Goal: Task Accomplishment & Management: Complete application form

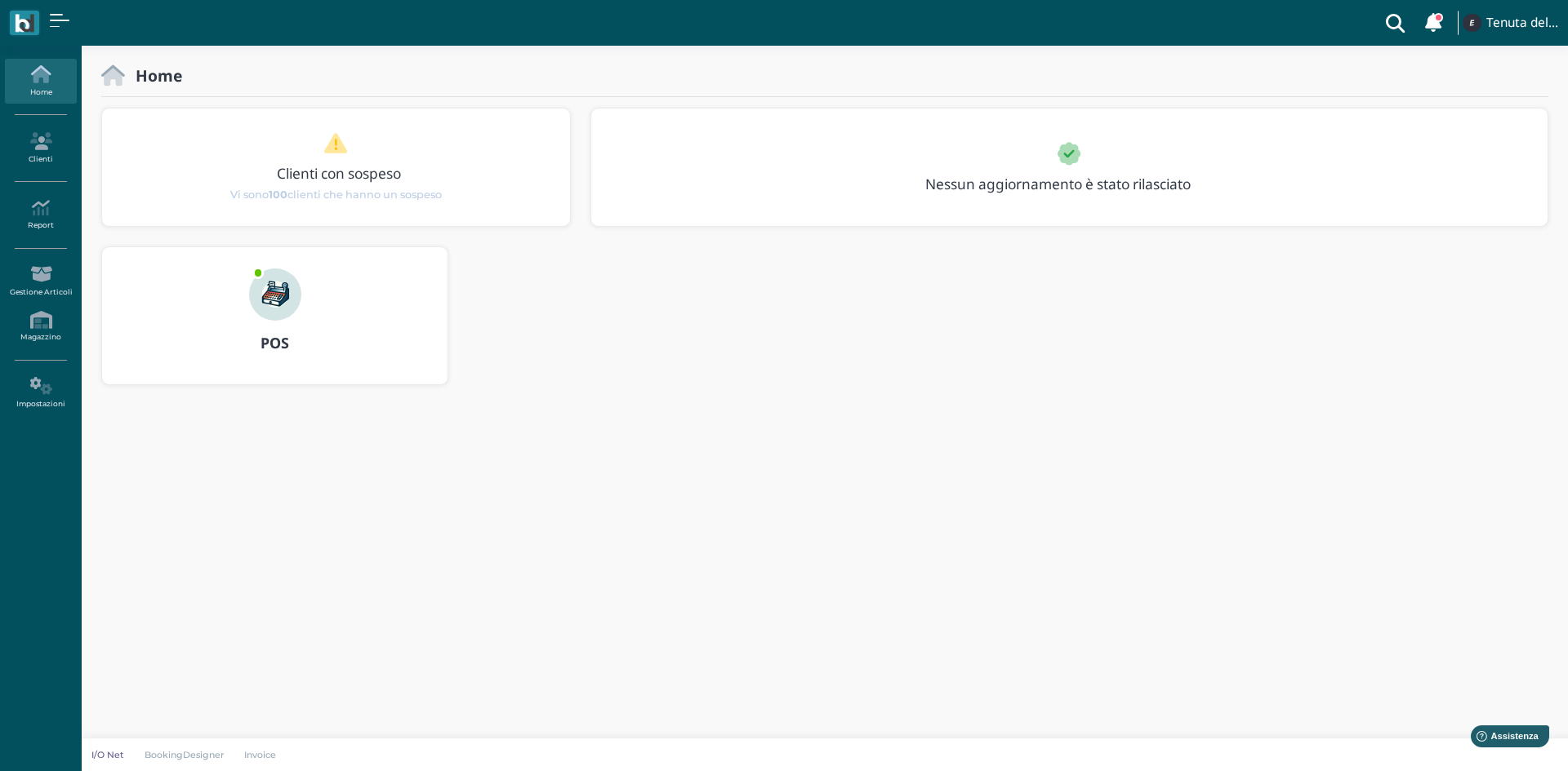
click at [268, 312] on img at bounding box center [275, 295] width 53 height 53
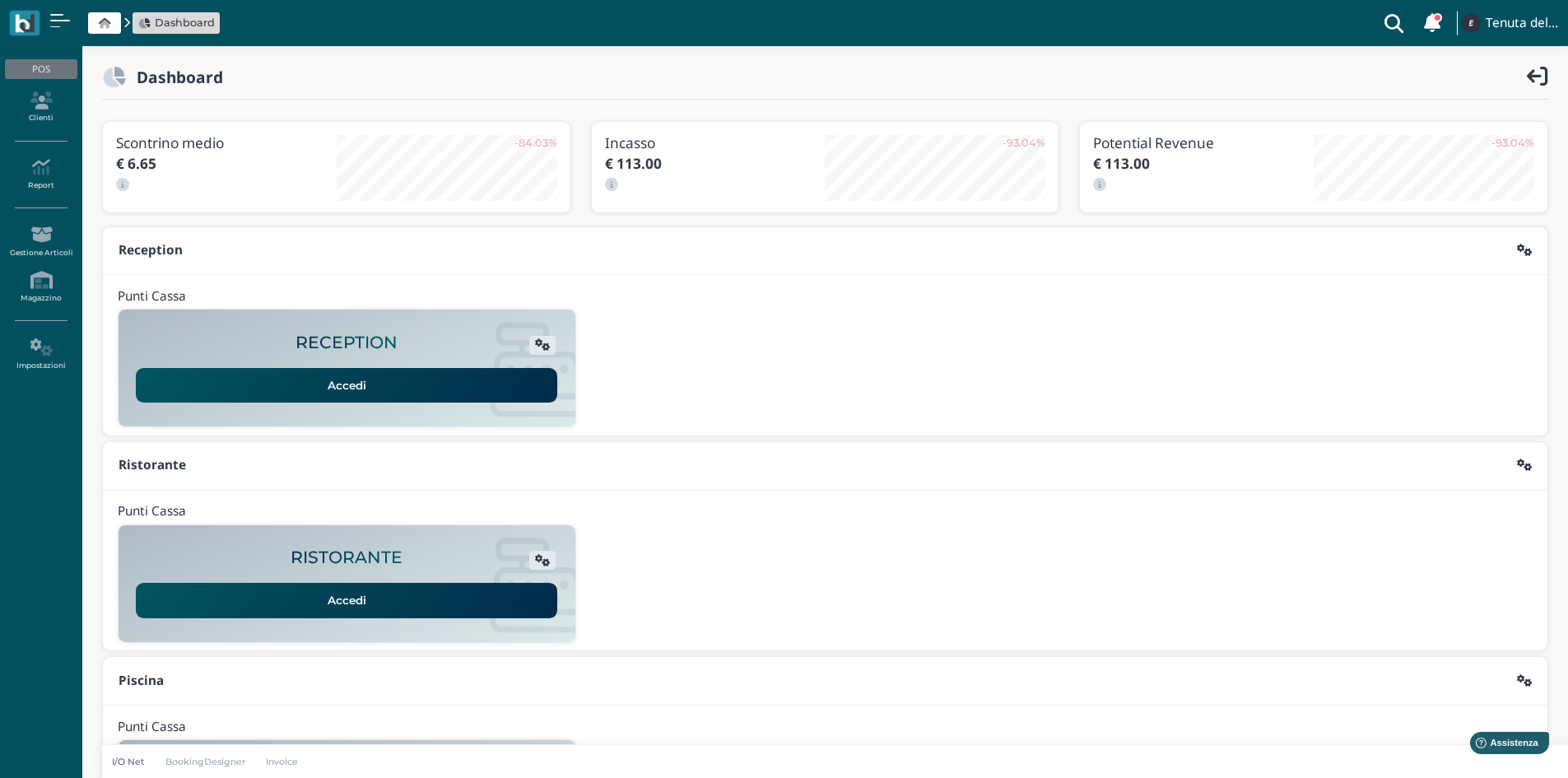
scroll to position [135, 0]
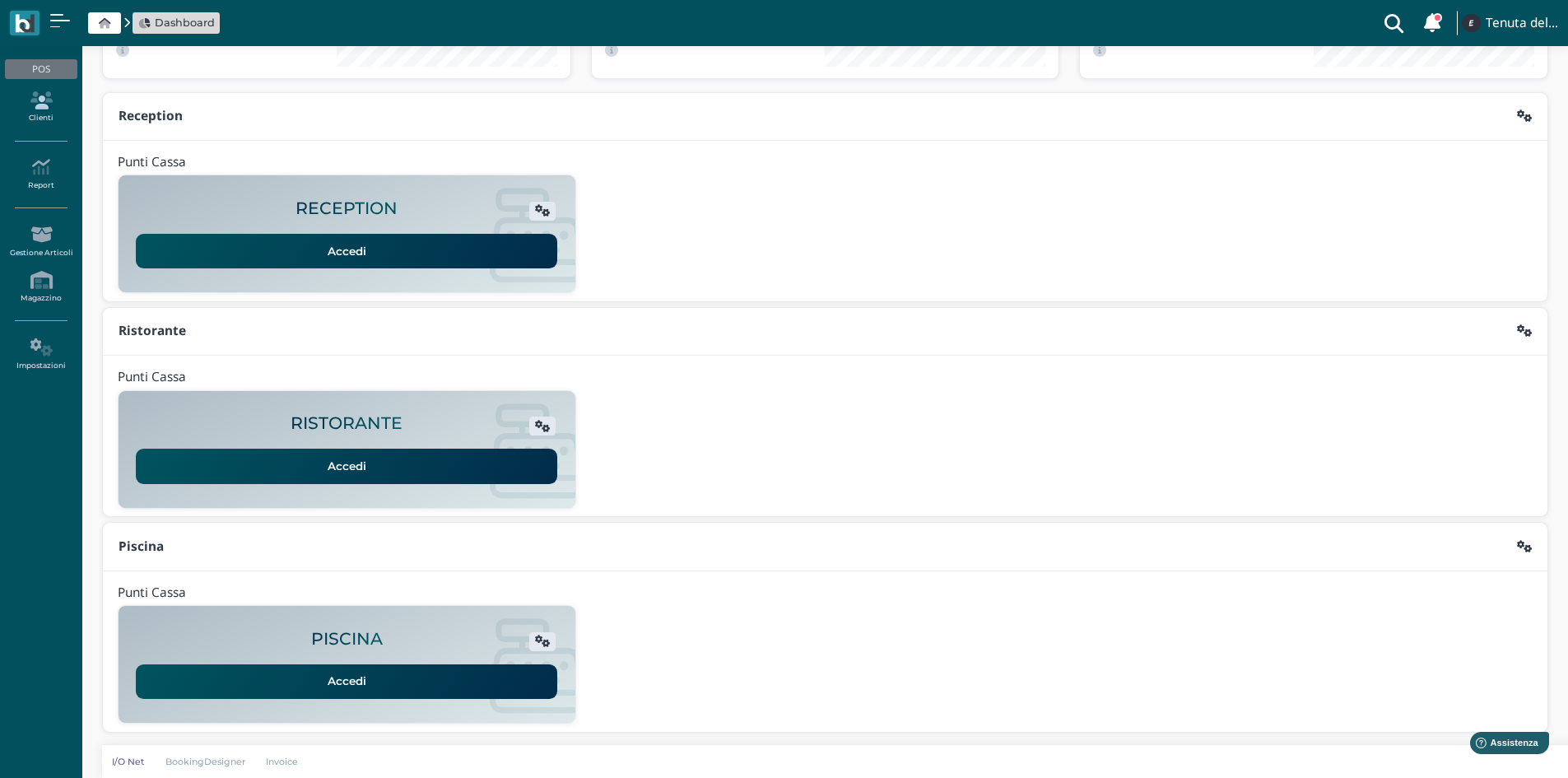
click at [53, 105] on icon at bounding box center [41, 100] width 72 height 18
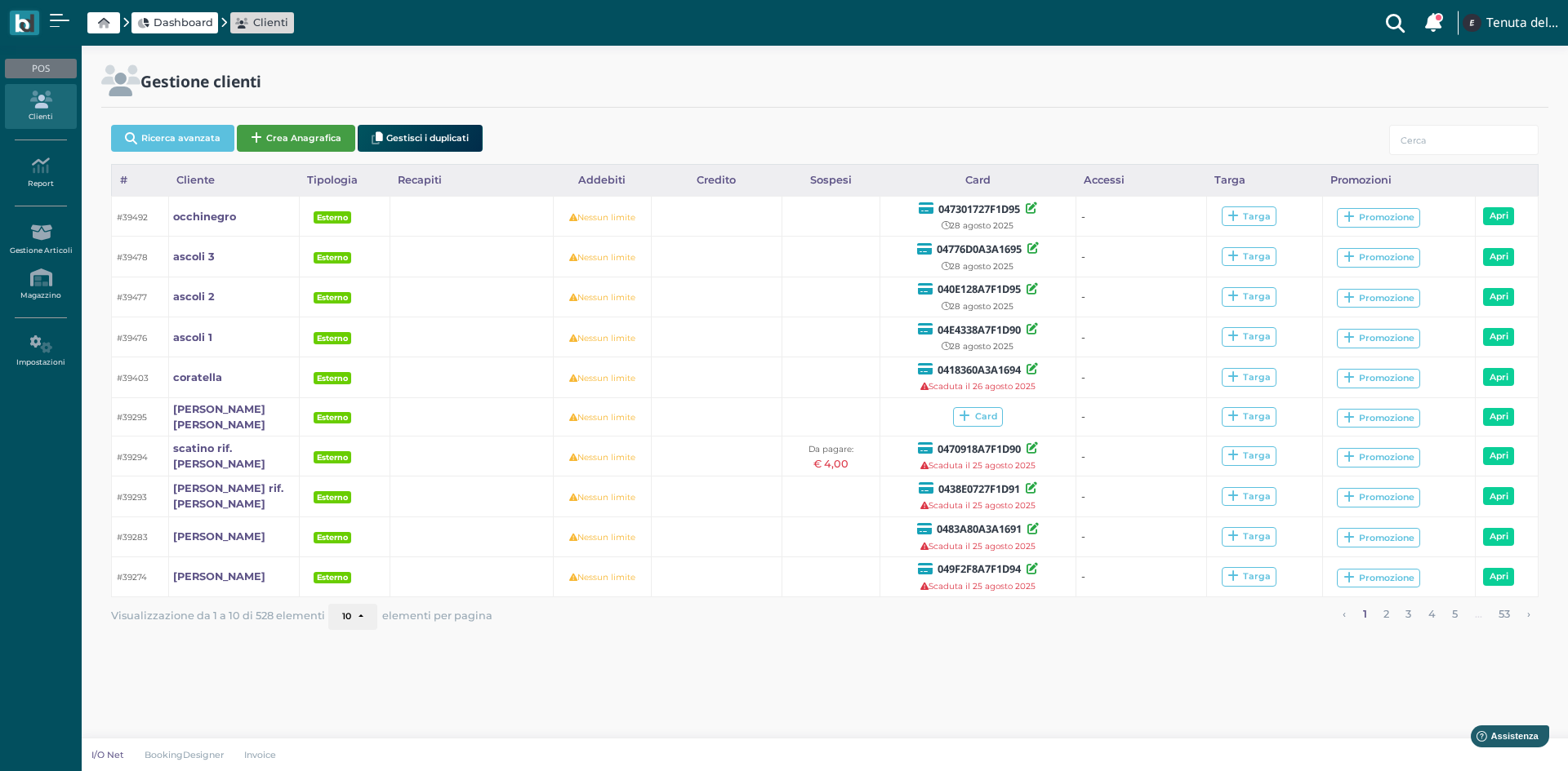
click at [273, 127] on button "Crea Anagrafica" at bounding box center [296, 138] width 118 height 27
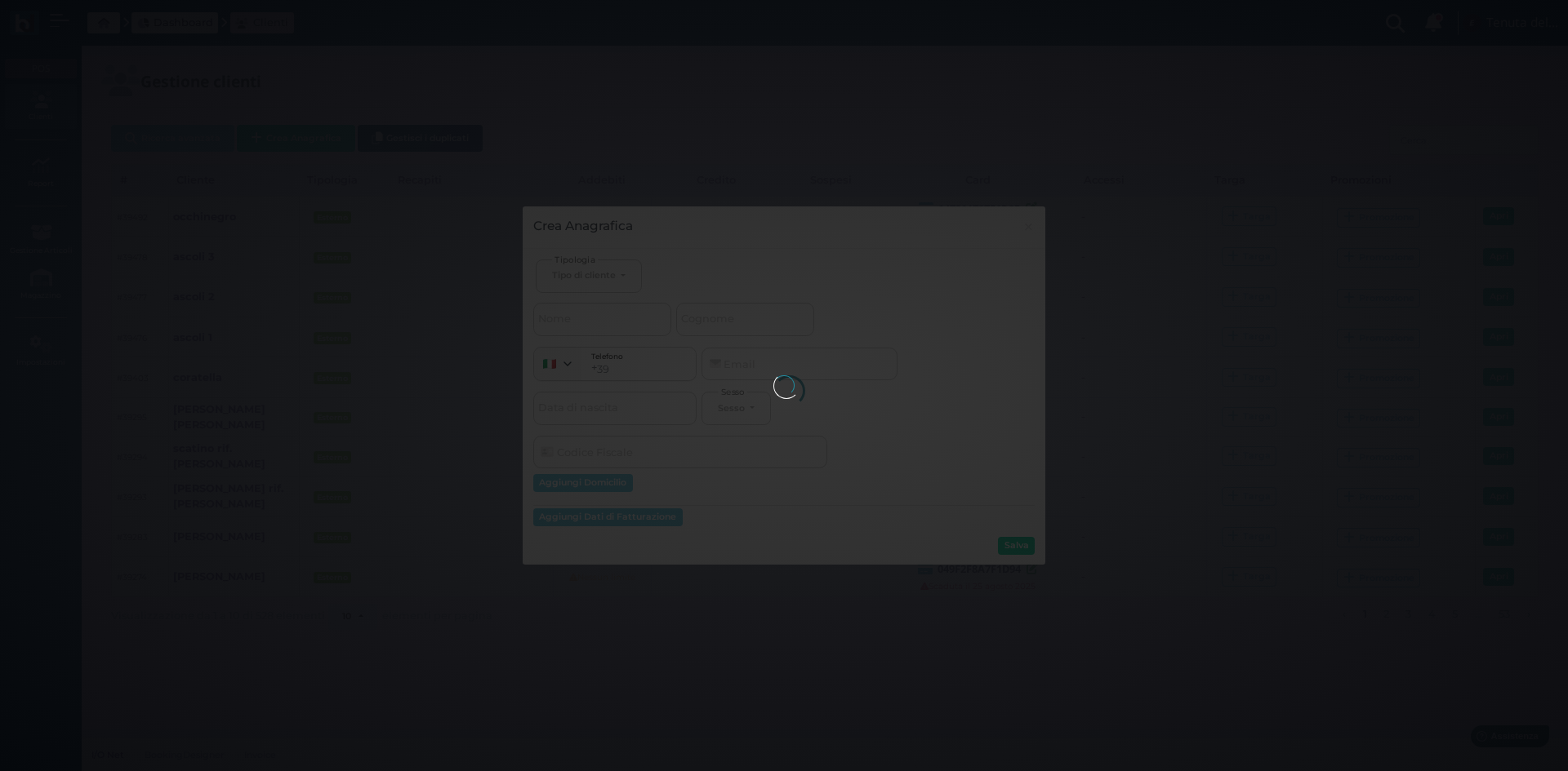
select select
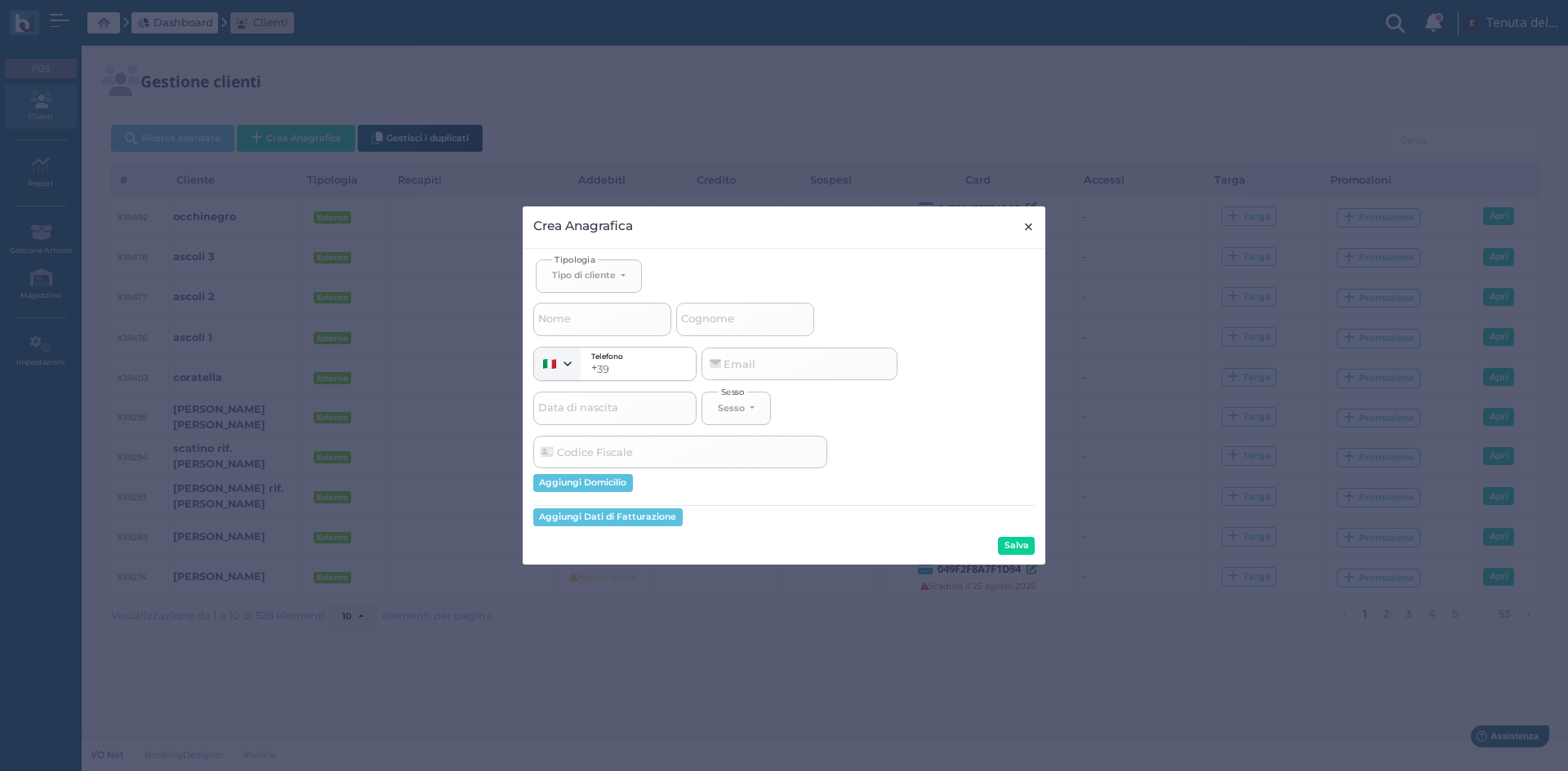
click at [1030, 221] on span "×" at bounding box center [1028, 227] width 12 height 21
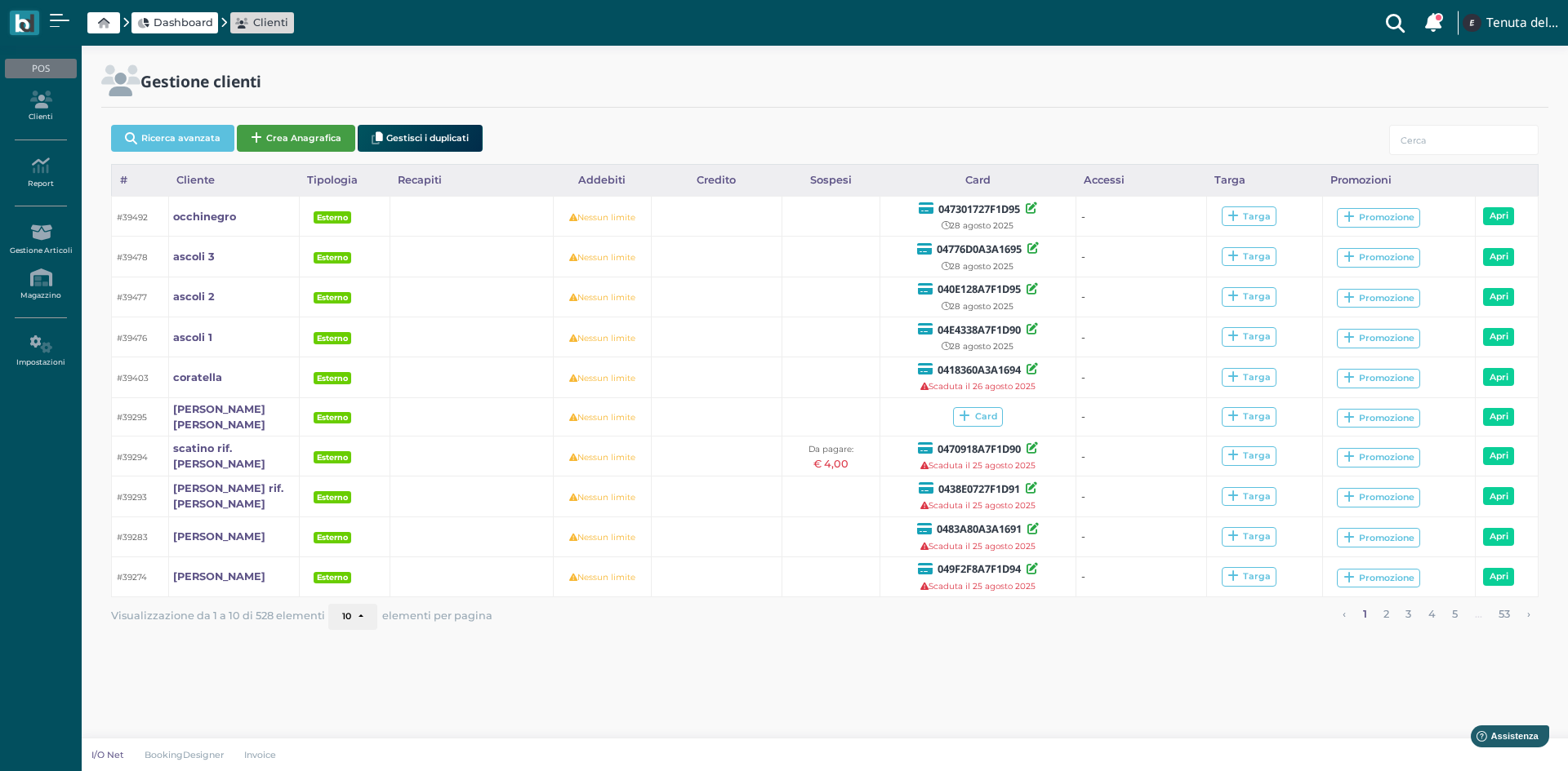
click at [290, 145] on button "Crea Anagrafica" at bounding box center [296, 138] width 118 height 27
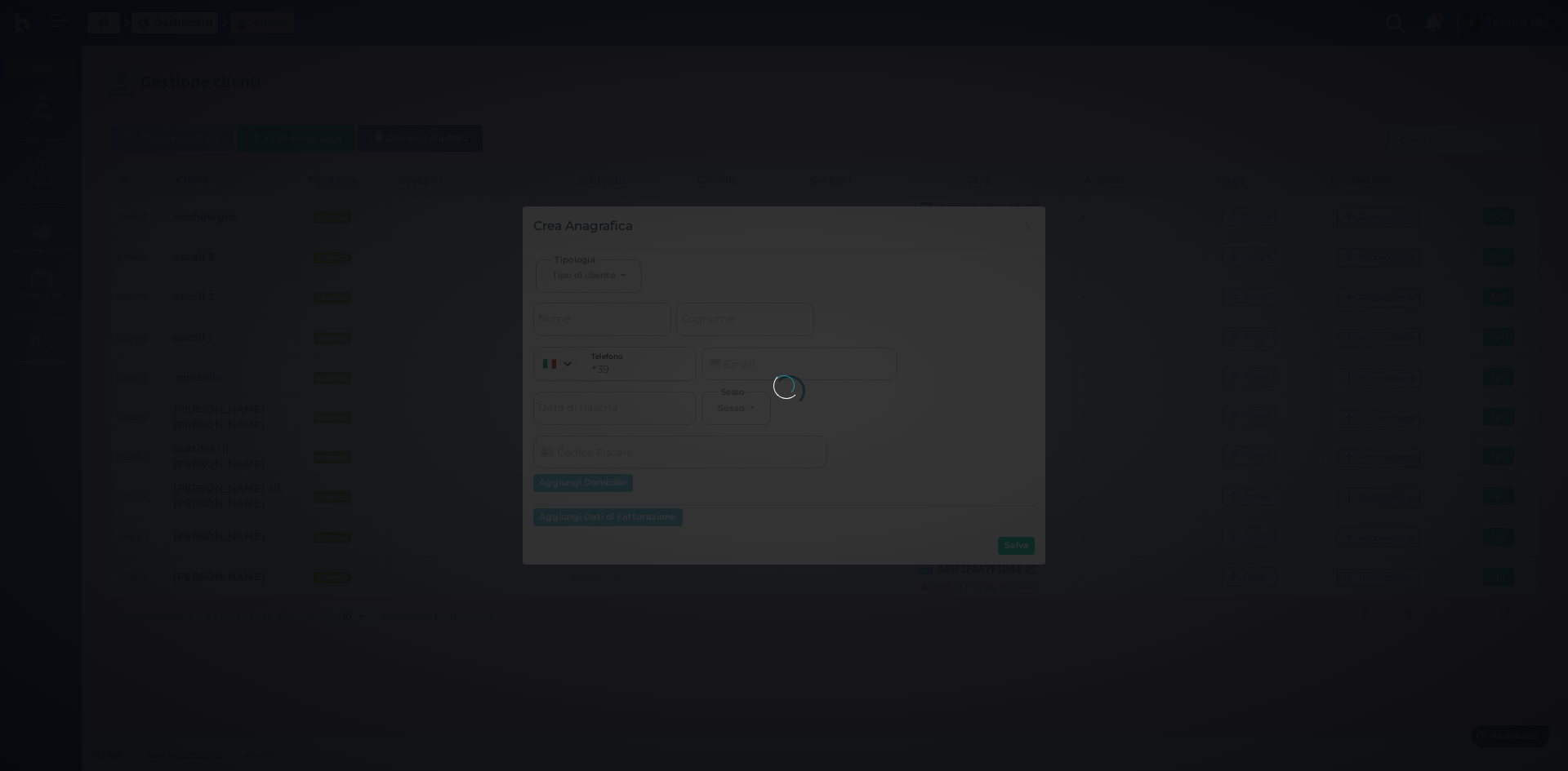
select select
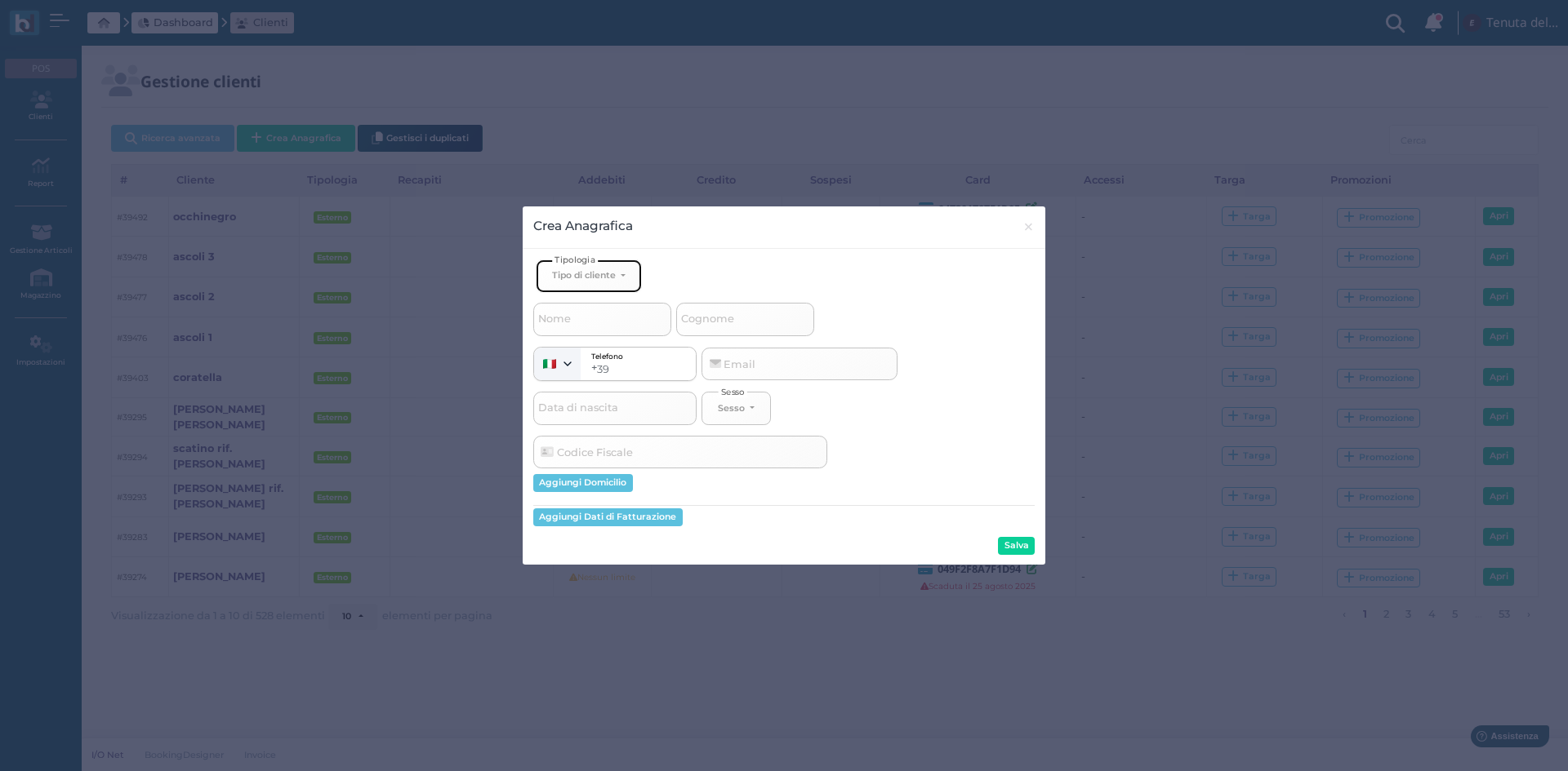
click at [576, 273] on div "Tipo di cliente" at bounding box center [584, 274] width 64 height 11
click at [595, 331] on link "Esterno" at bounding box center [616, 330] width 159 height 19
select select "[object Object]"
select select
click at [729, 314] on span "Cognome" at bounding box center [708, 319] width 58 height 20
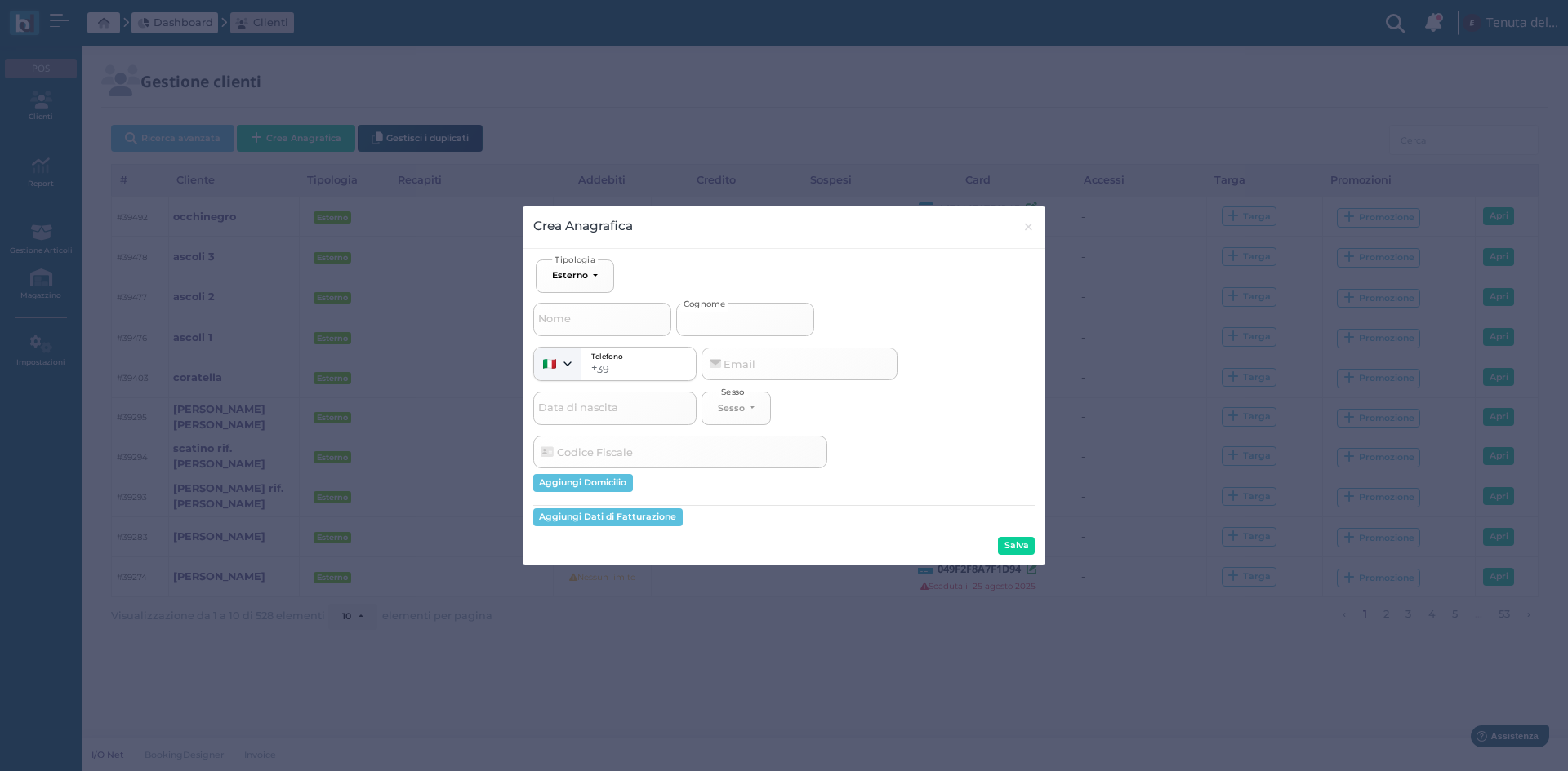
click at [729, 314] on input "Cognome" at bounding box center [745, 319] width 138 height 32
type input "d"
select select
type input "da"
select select
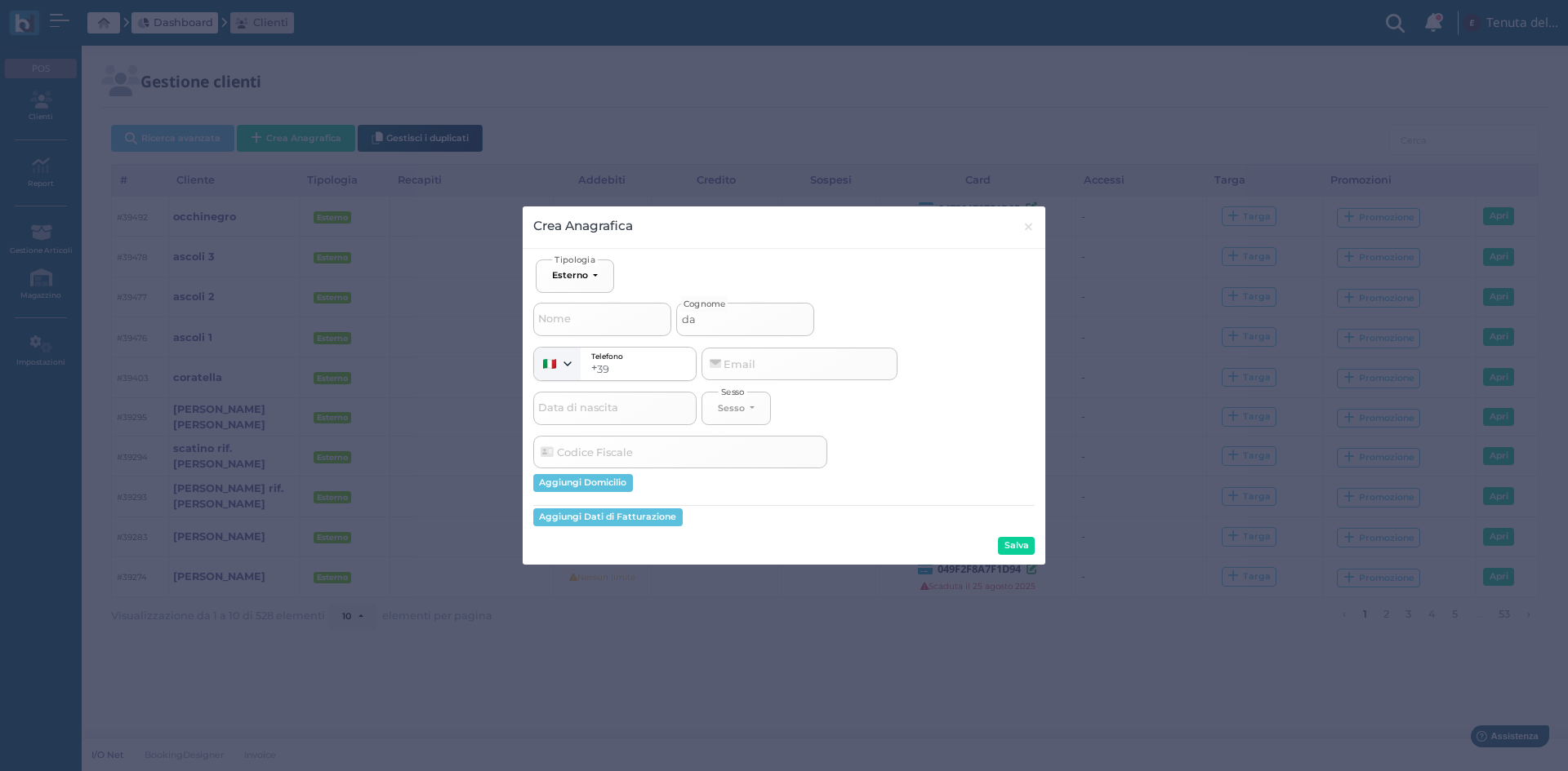
type input "dan"
select select
type input "dani"
select select
type input "danie"
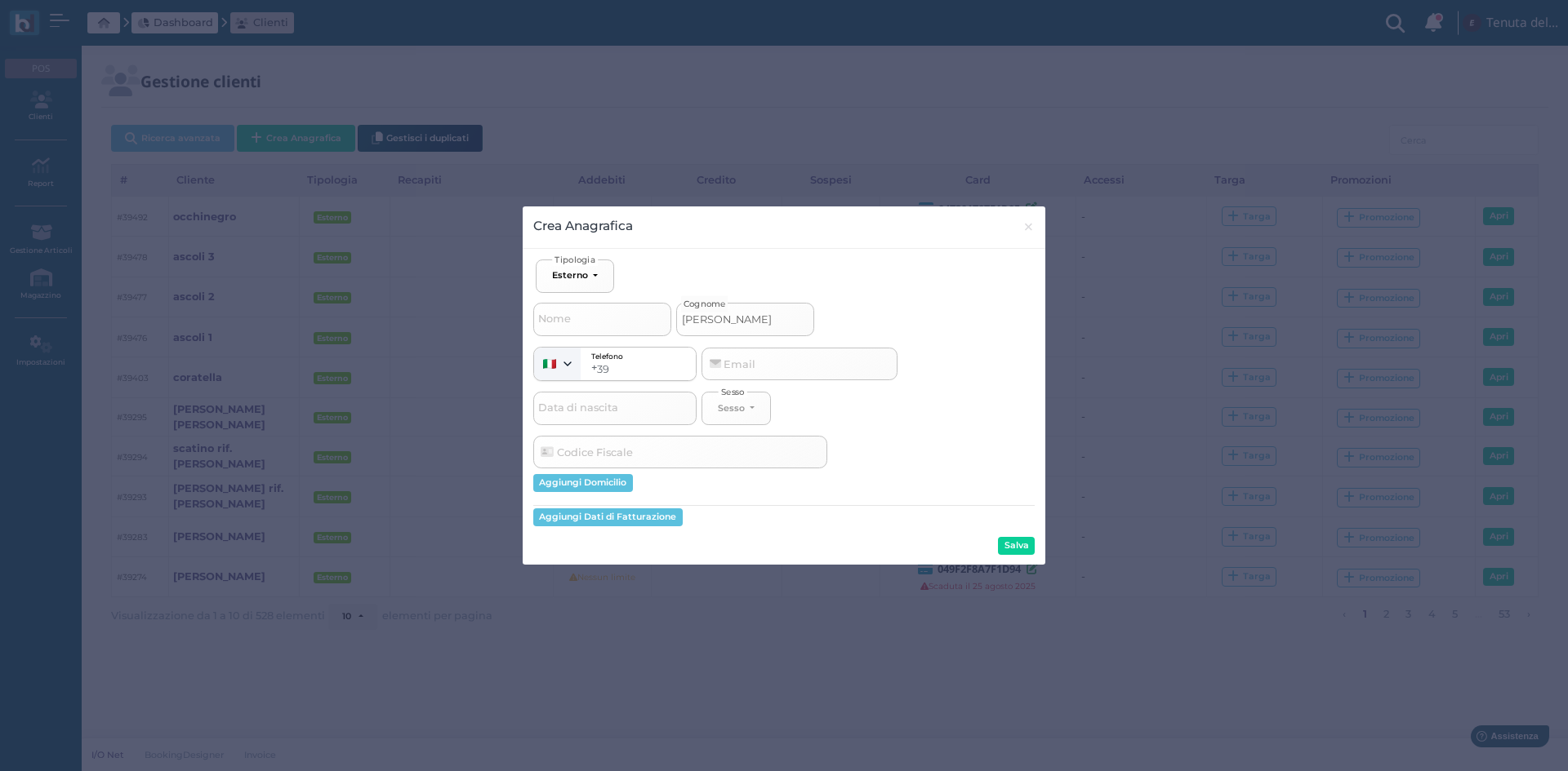
select select
type input "daniel"
select select
type input "daniele"
select select
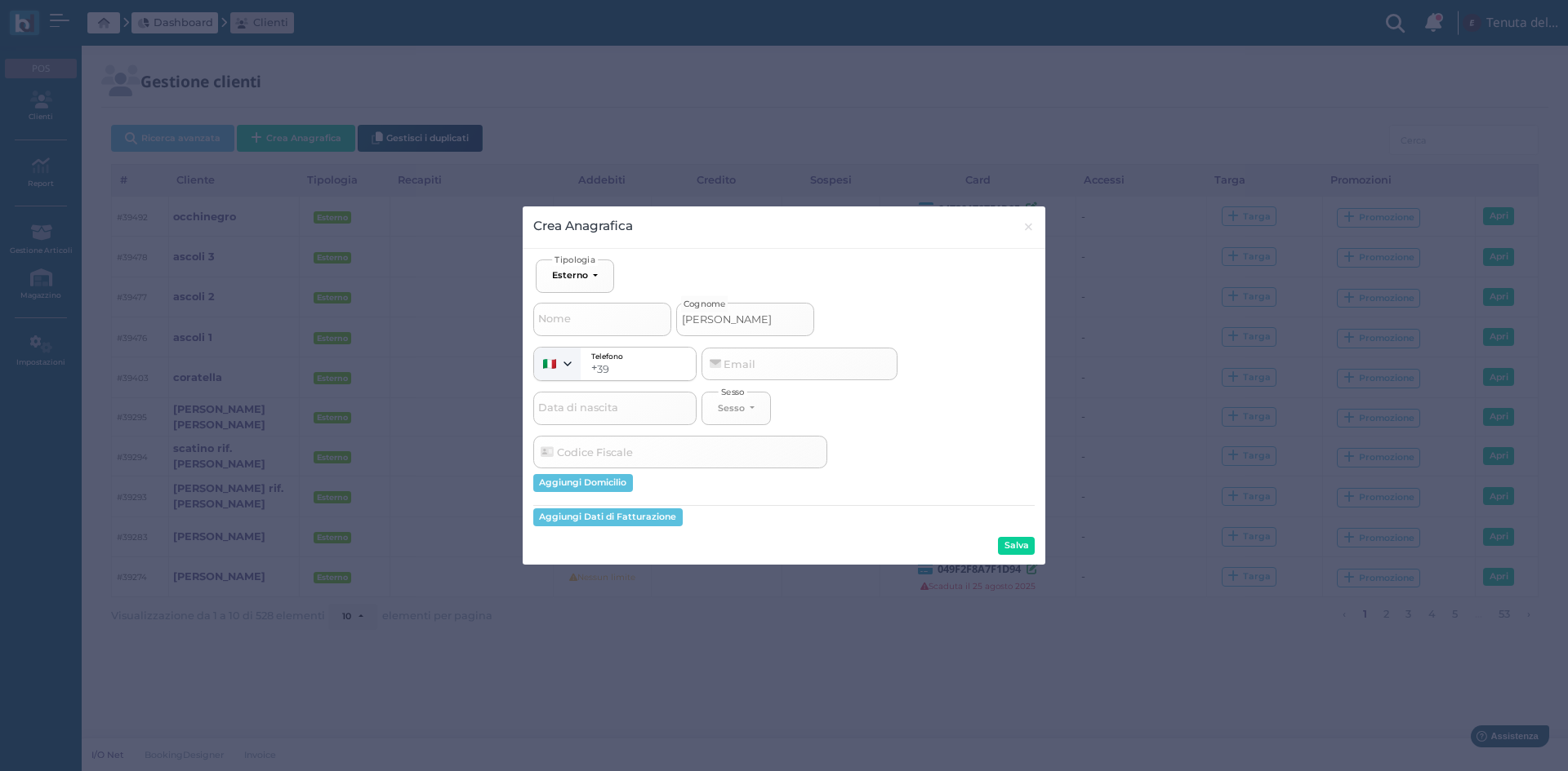
type input "daniele"
select select
type input "daniele 1"
select select
type input "daniele 1"
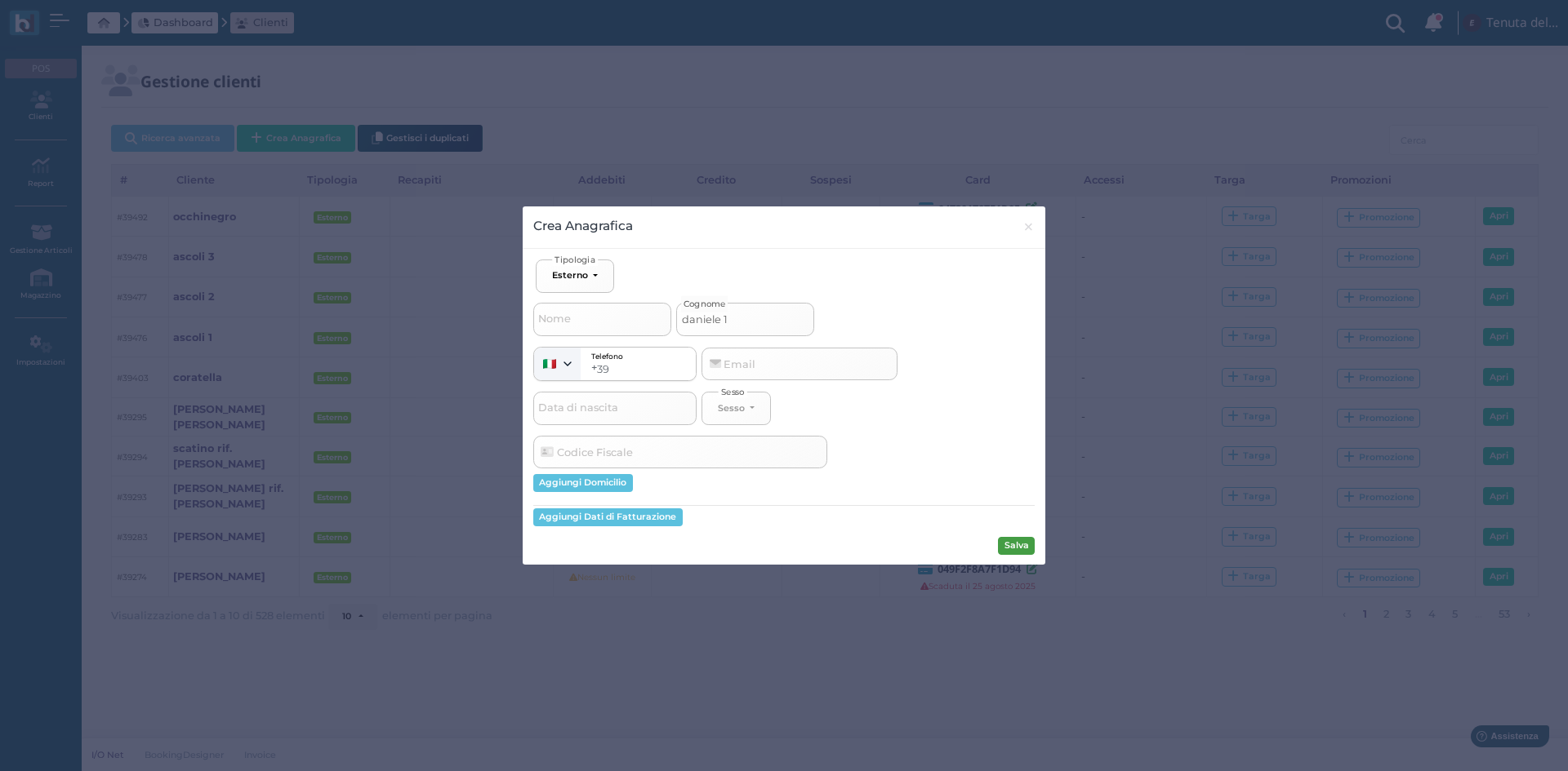
click at [1016, 543] on button "Salva" at bounding box center [1016, 546] width 37 height 18
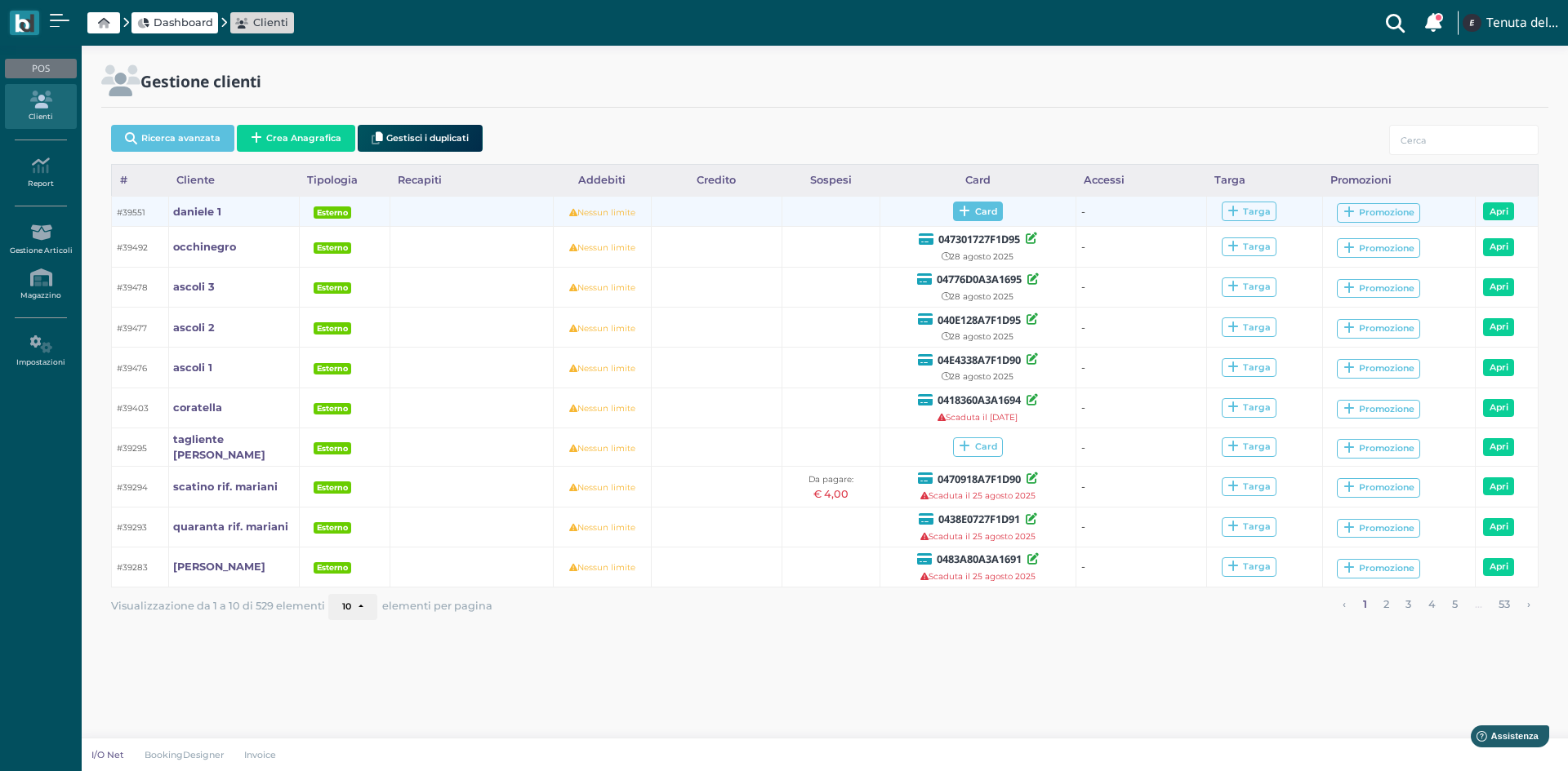
click at [989, 200] on td "Card" at bounding box center [977, 212] width 196 height 31
click at [987, 204] on span "Card" at bounding box center [978, 211] width 50 height 20
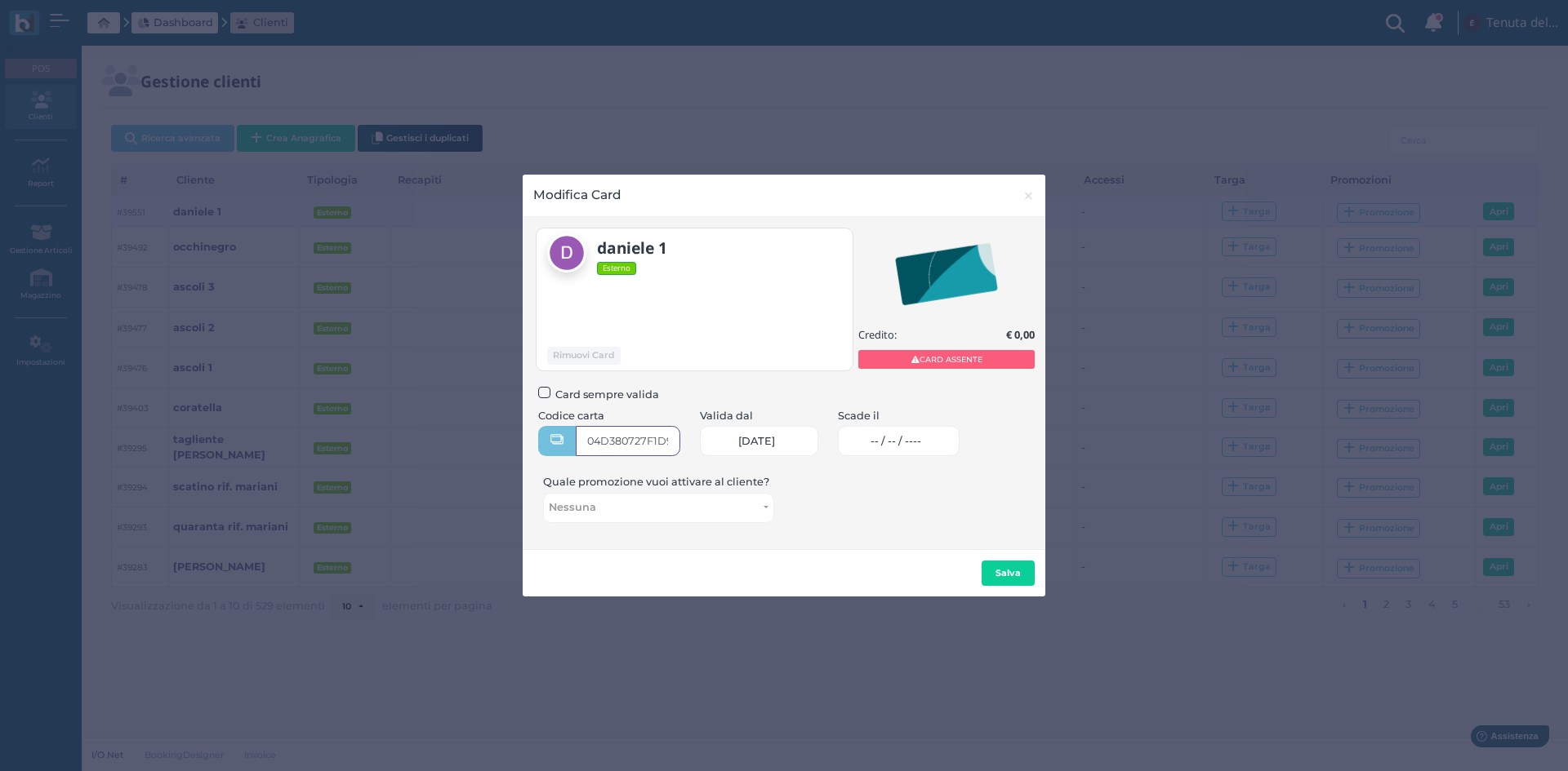
type input "04D380727F1D90"
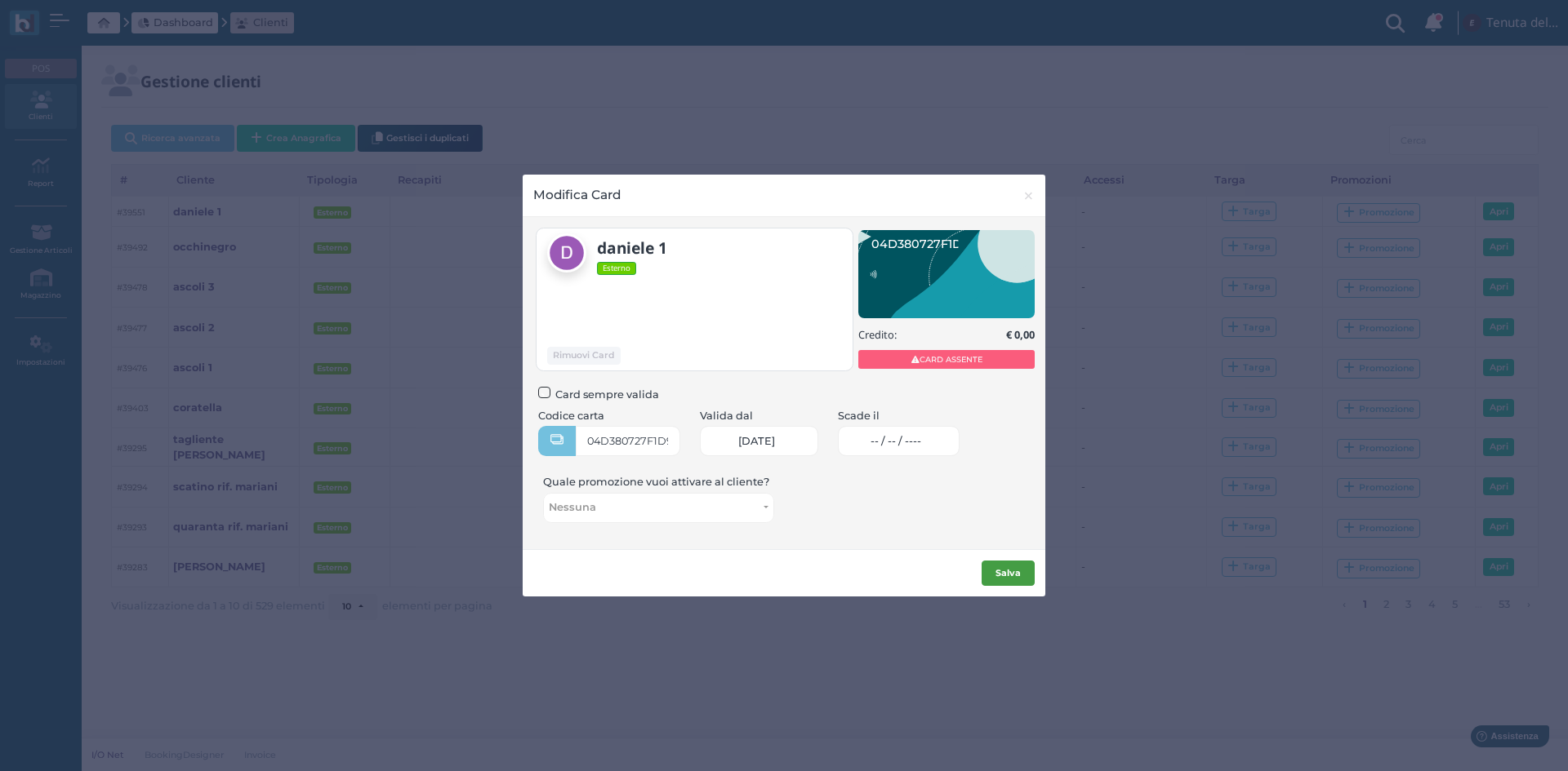
click at [996, 569] on button "Salva" at bounding box center [1007, 573] width 53 height 26
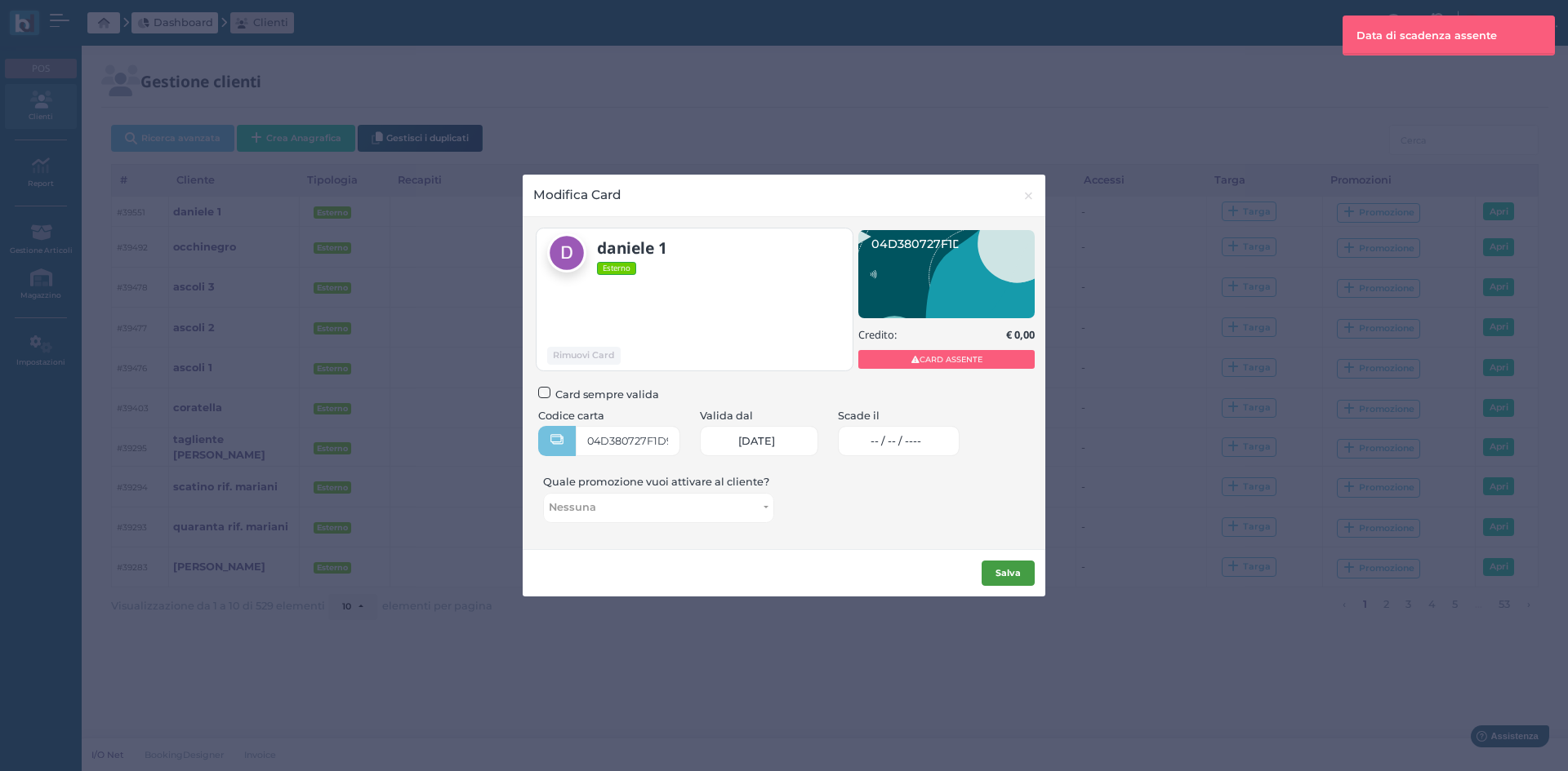
click at [996, 569] on button "Salva" at bounding box center [1007, 573] width 53 height 26
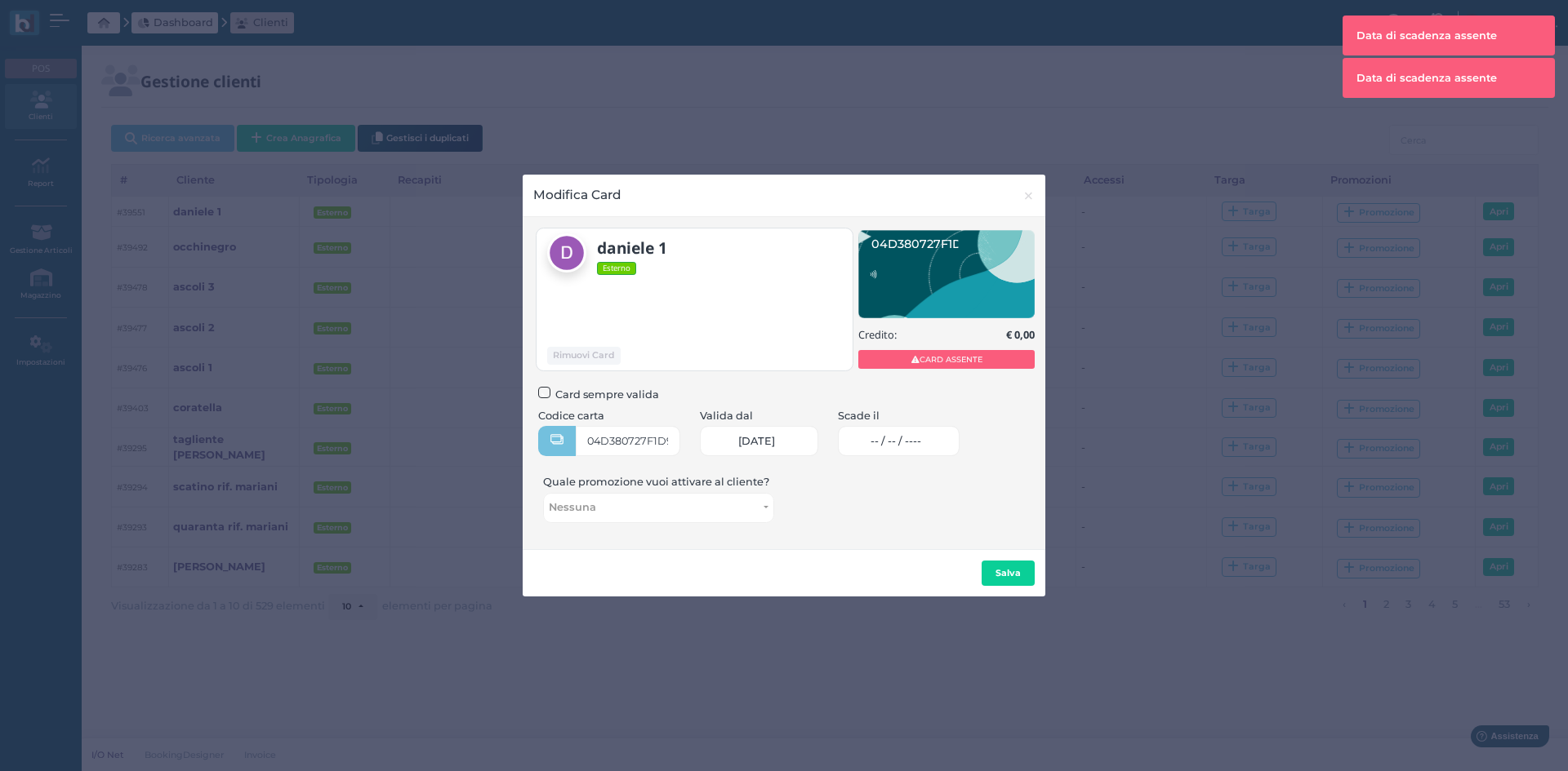
click at [887, 439] on link "-- / -- / ----" at bounding box center [898, 442] width 121 height 31
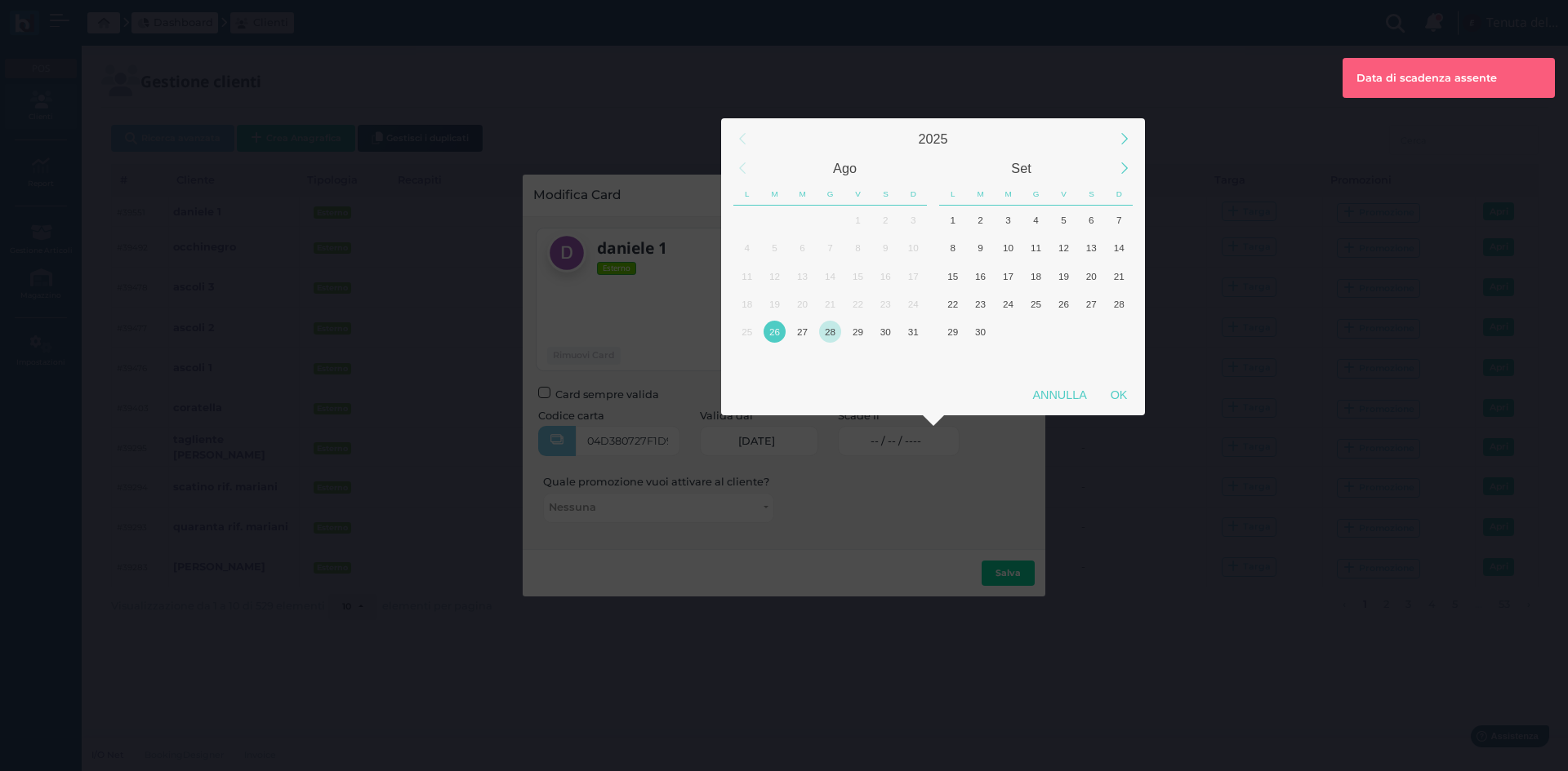
click at [838, 332] on div "28" at bounding box center [830, 332] width 22 height 22
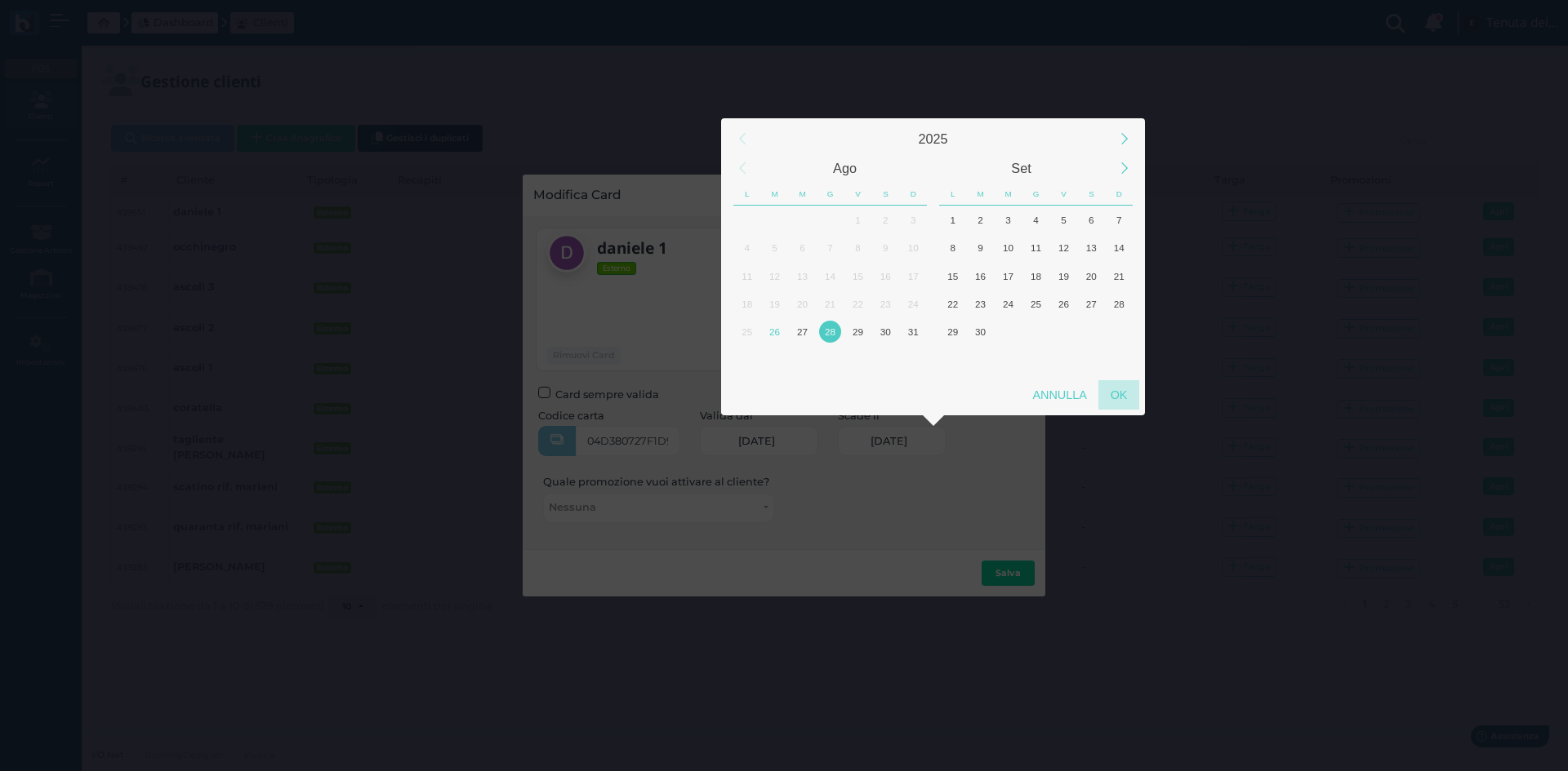
click at [1124, 394] on div "OK" at bounding box center [1119, 395] width 41 height 30
type input "[DATE]"
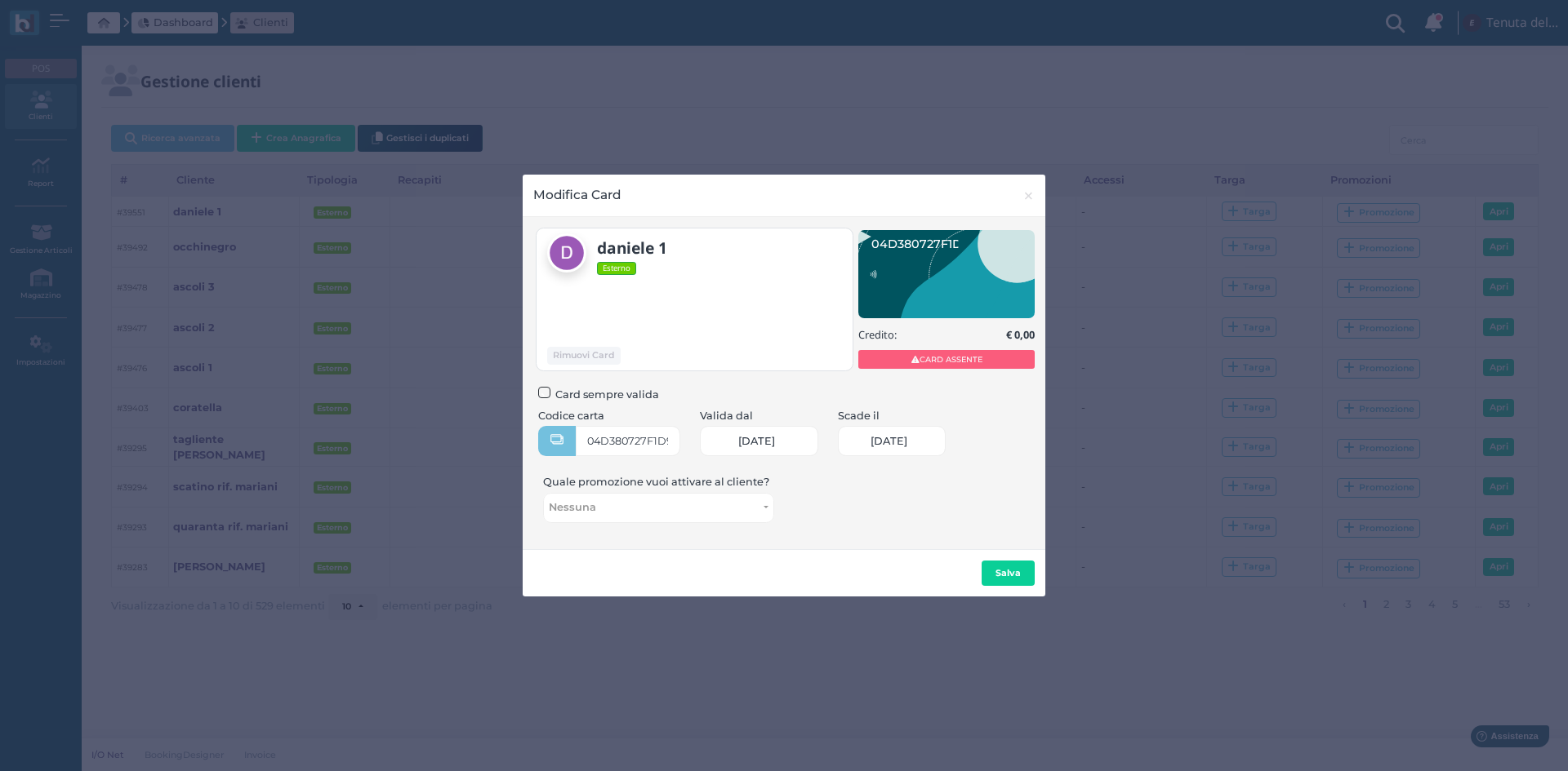
scroll to position [0, 71]
click at [1000, 572] on b "Salva" at bounding box center [1008, 572] width 25 height 11
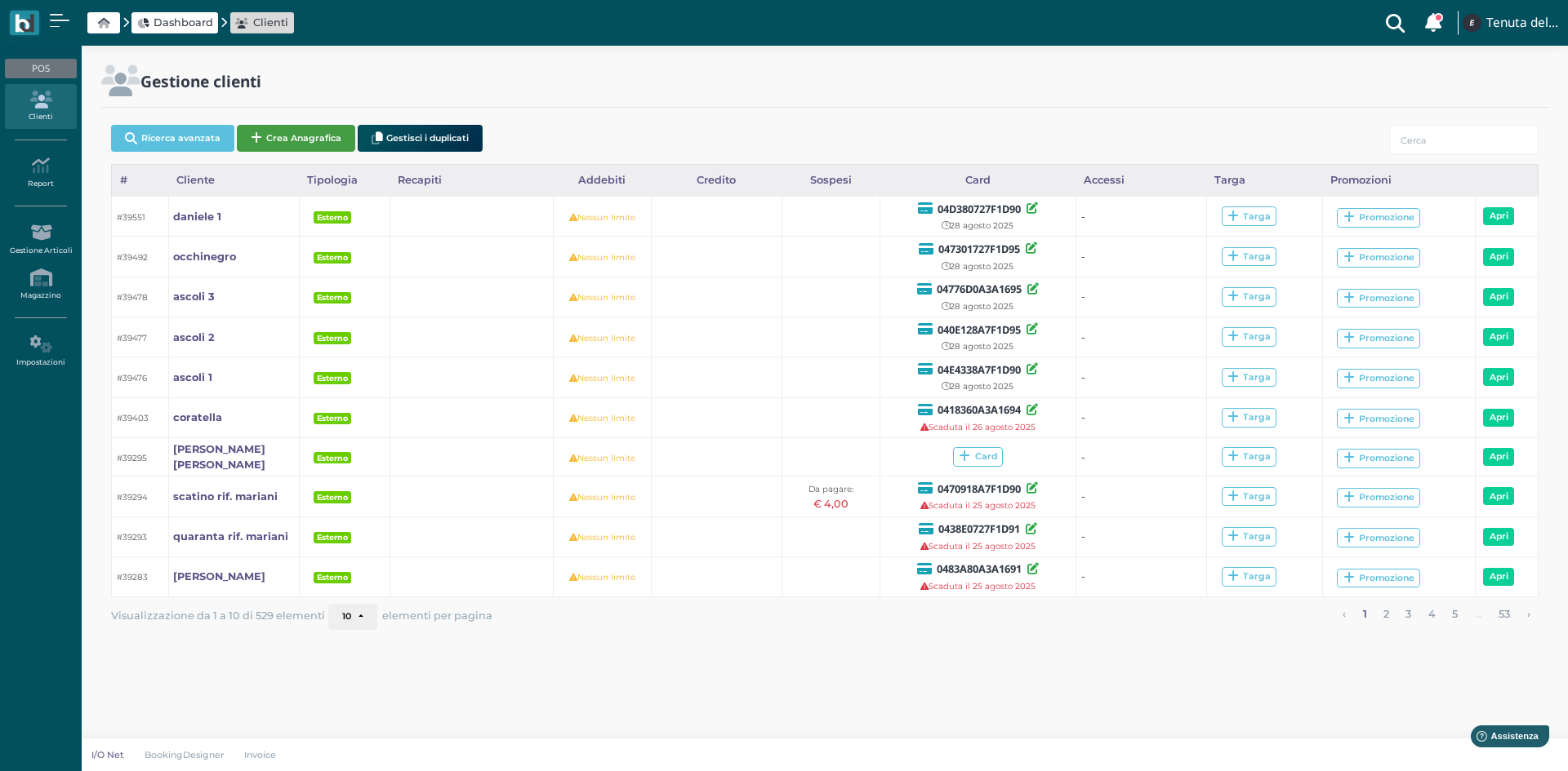
click at [295, 130] on button "Crea Anagrafica" at bounding box center [296, 138] width 118 height 27
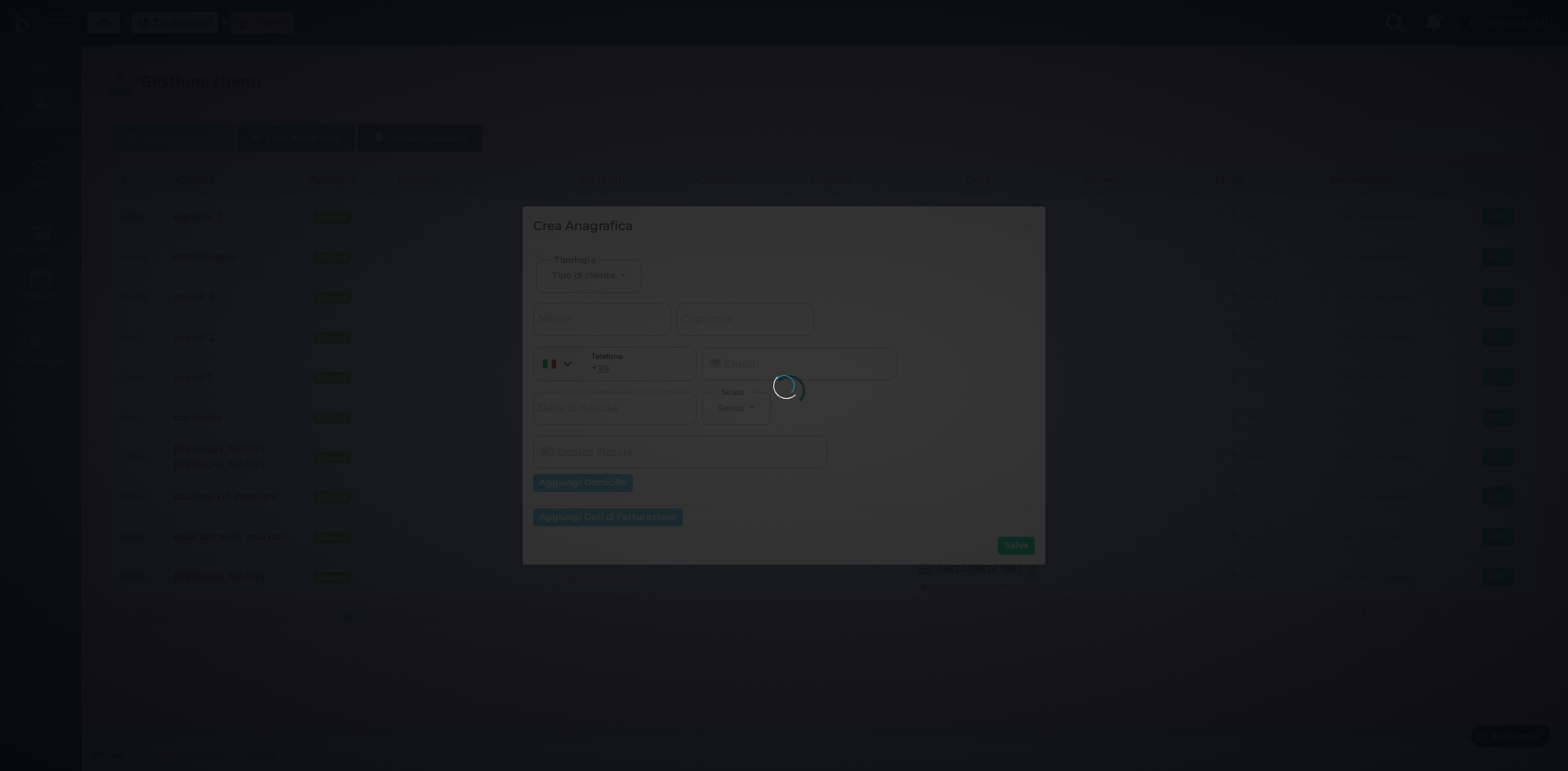
select select
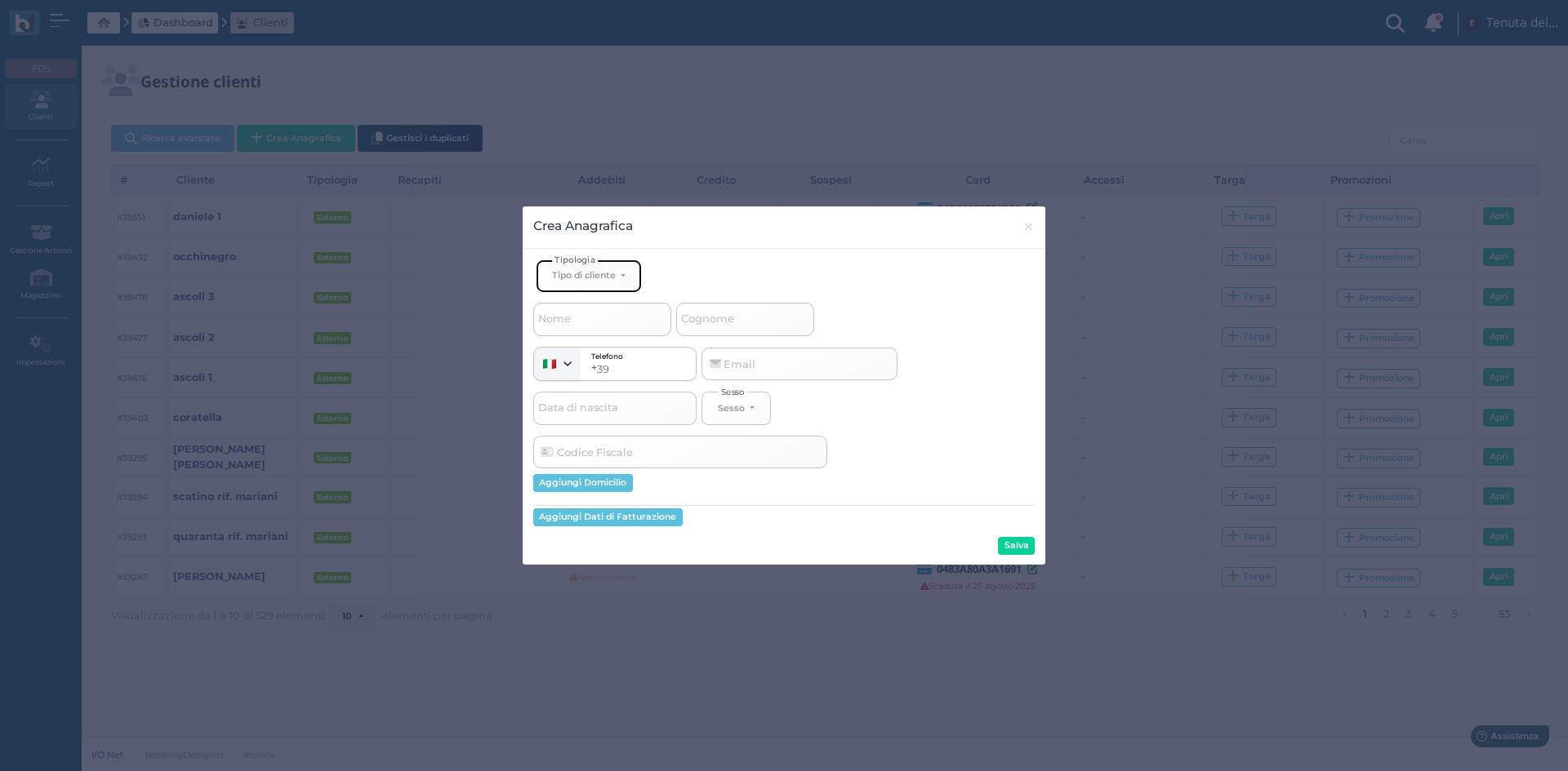
click at [584, 287] on button "Tipo di cliente" at bounding box center [589, 276] width 106 height 33
click at [589, 324] on span "Esterno" at bounding box center [572, 329] width 41 height 13
select select "[object Object]"
select select
click at [719, 318] on span "Cognome" at bounding box center [708, 319] width 58 height 20
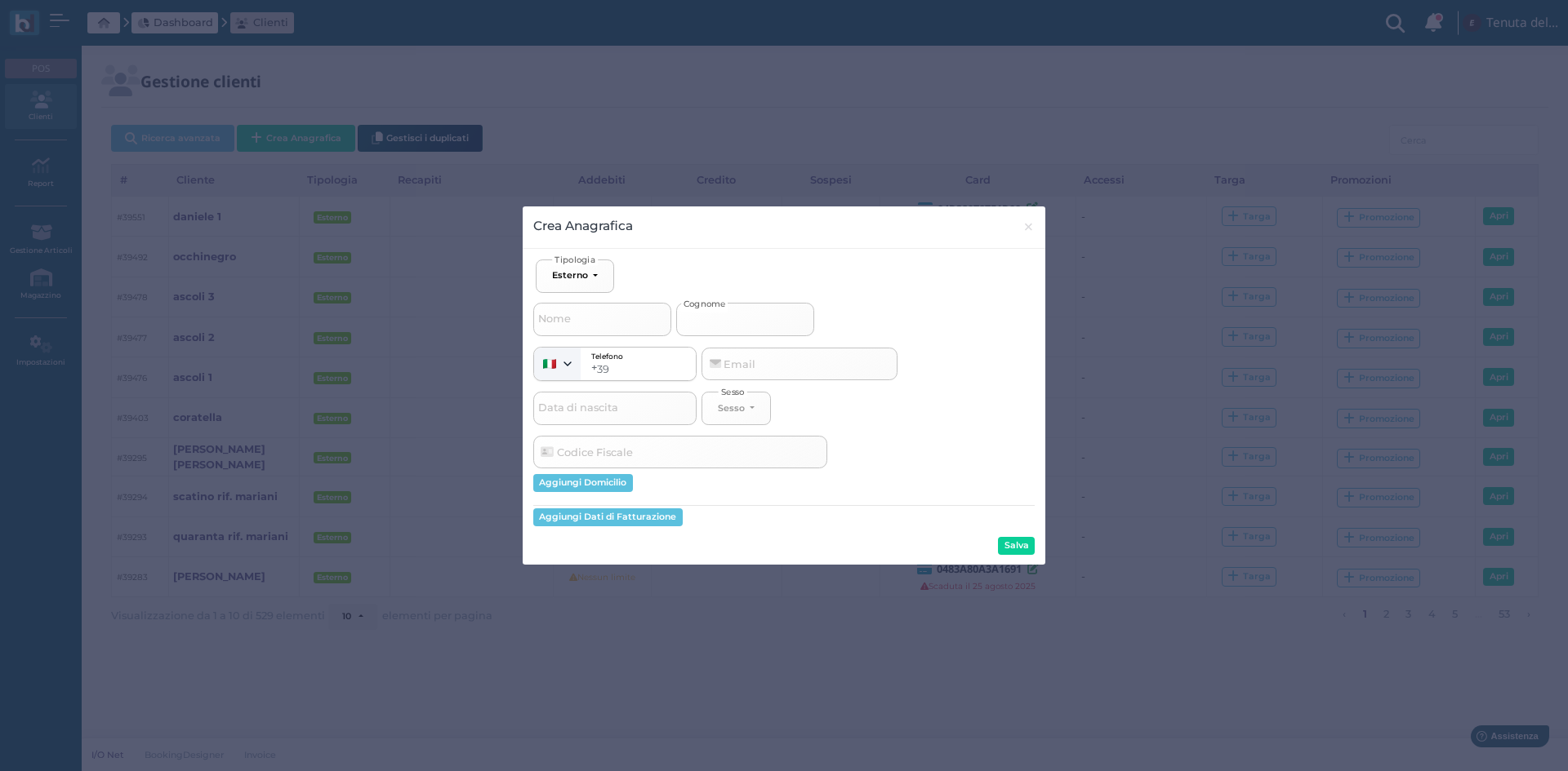
click at [719, 318] on input "Cognome" at bounding box center [745, 319] width 138 height 32
type input "d"
select select
type input "da"
select select
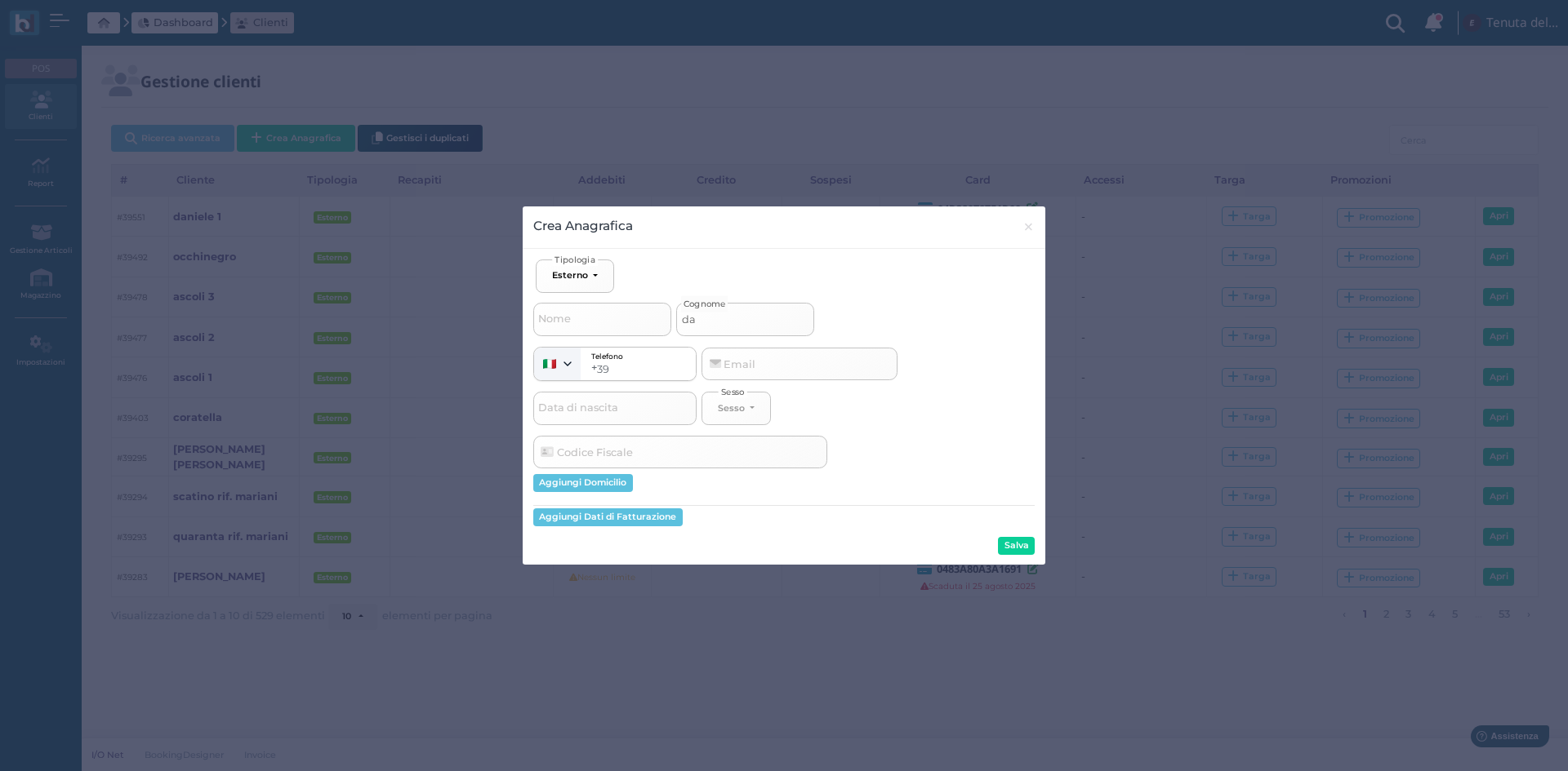
type input "dan"
select select
type input "dani"
select select
type input "danie"
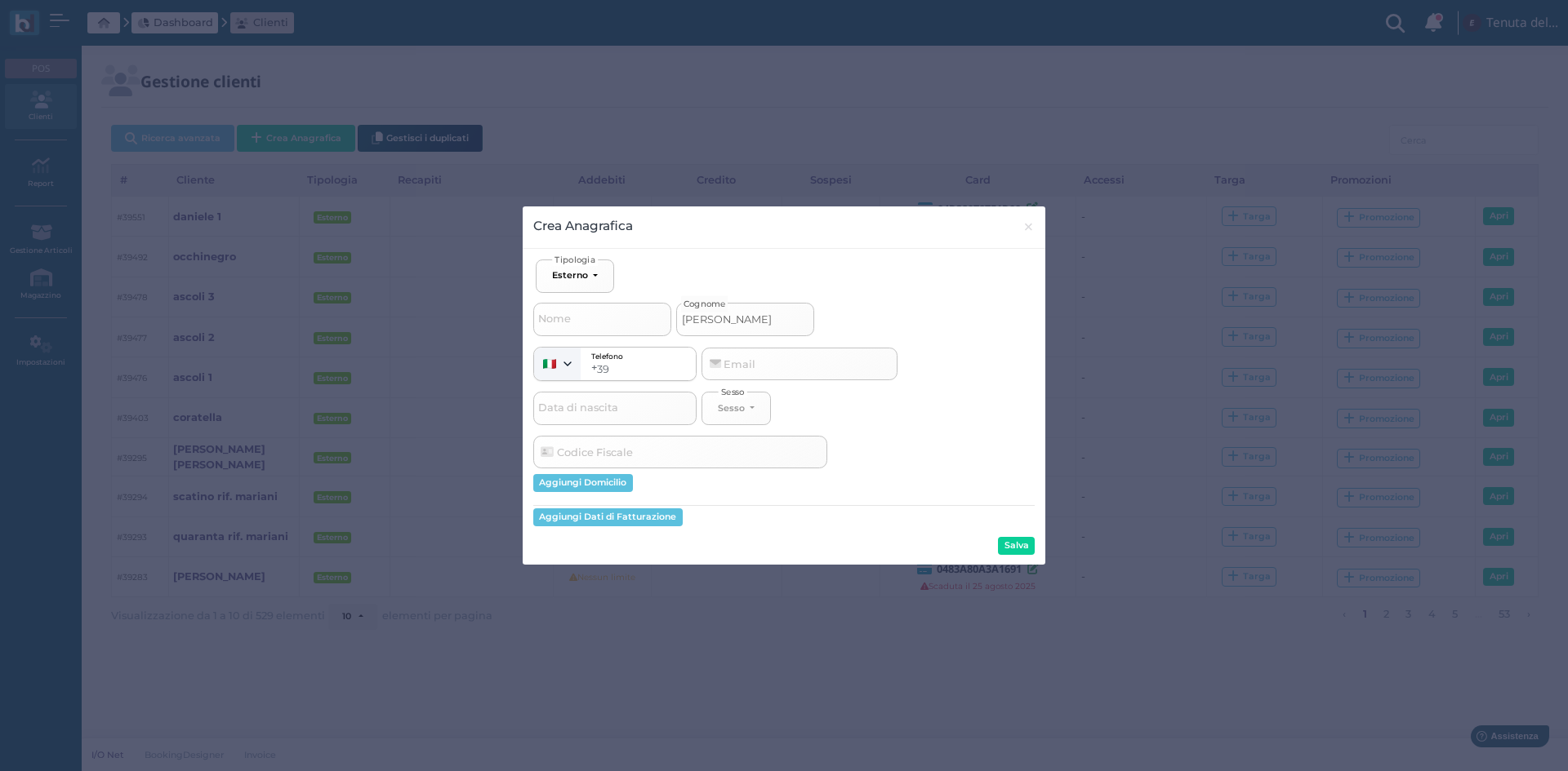
select select
type input "daniel"
select select
type input "daniele"
select select
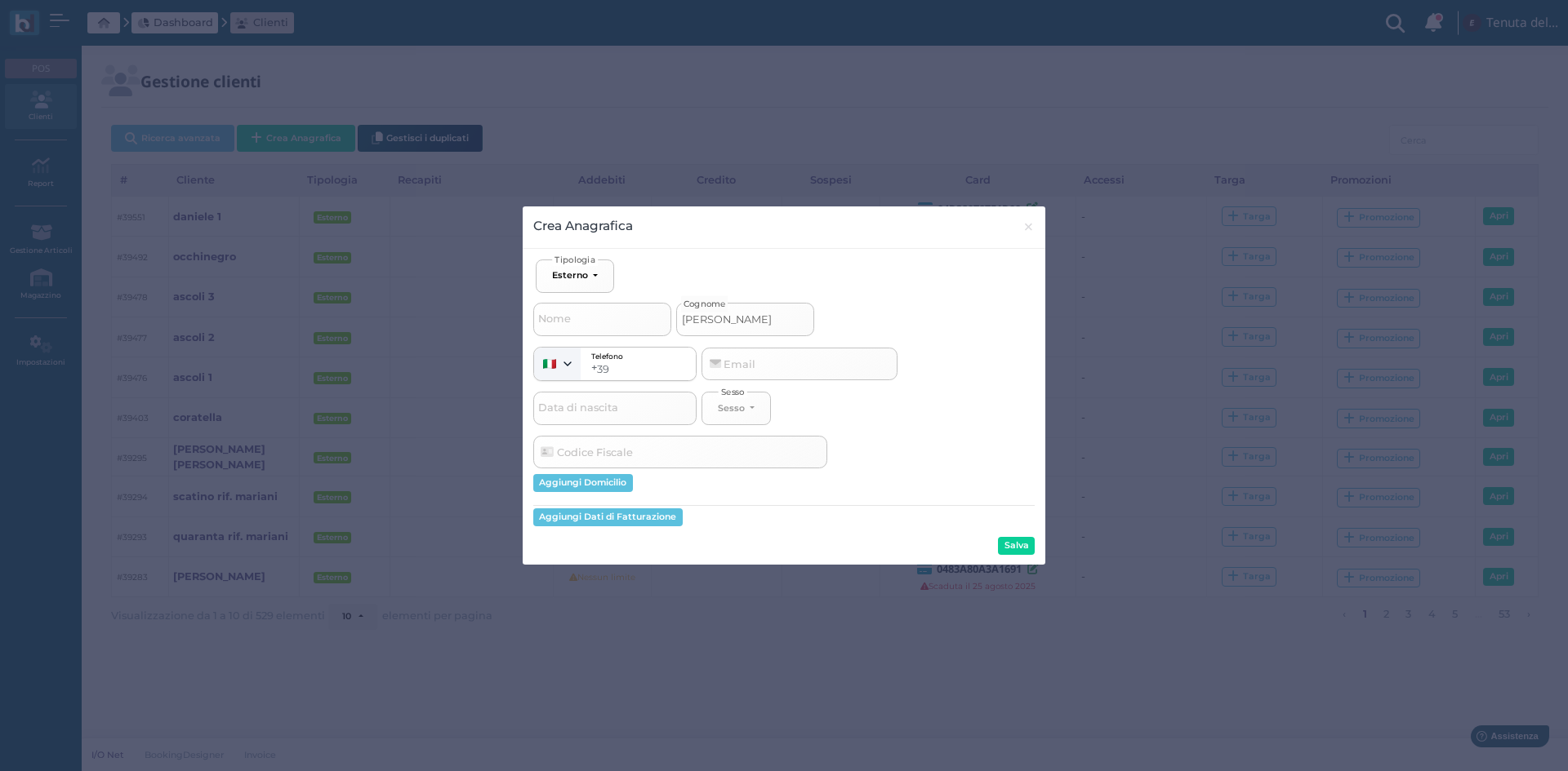
type input "daniele"
select select
type input "daniele 2"
select select
type input "daniele 2"
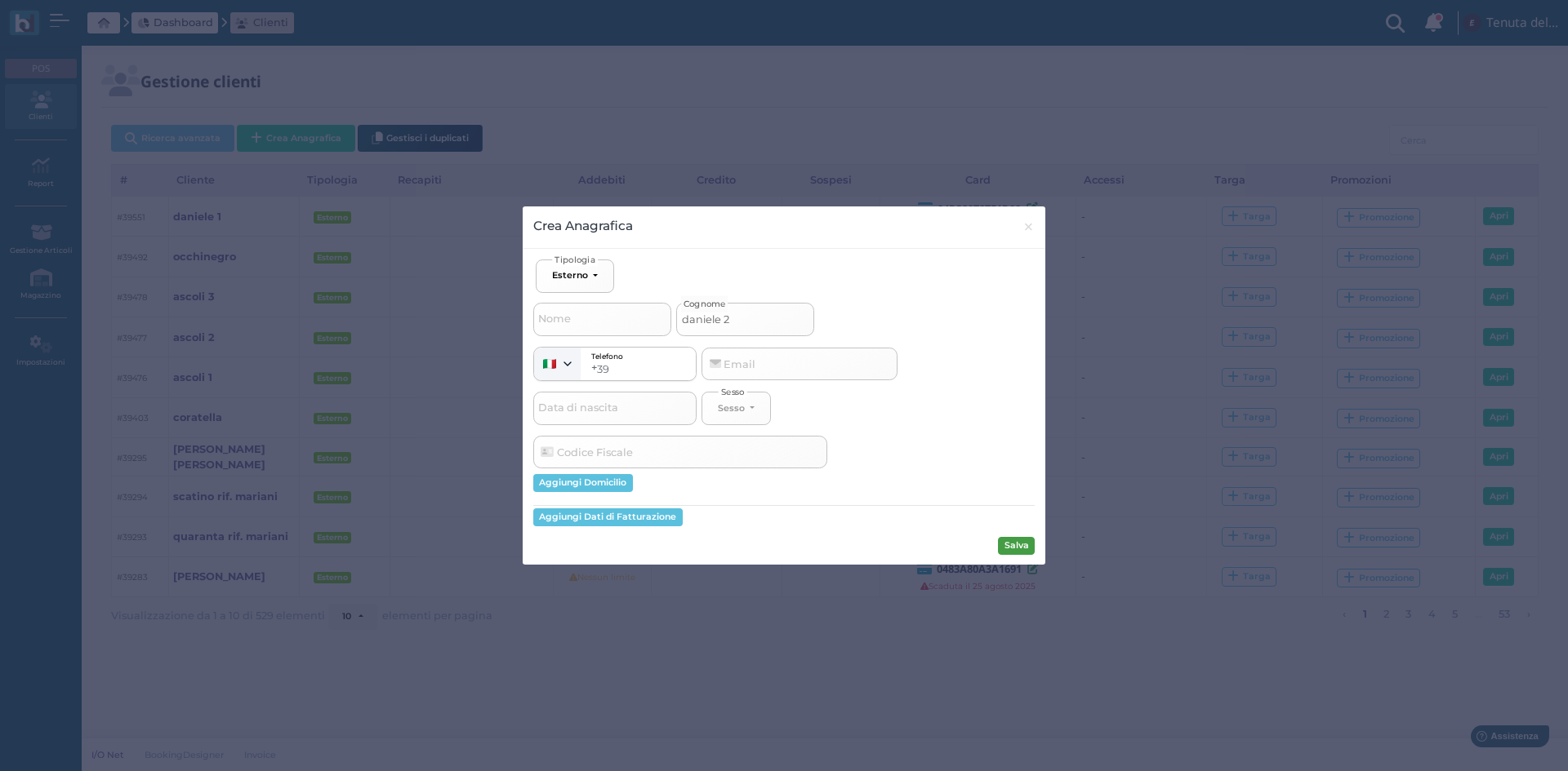
click at [1025, 547] on button "Salva" at bounding box center [1016, 546] width 37 height 18
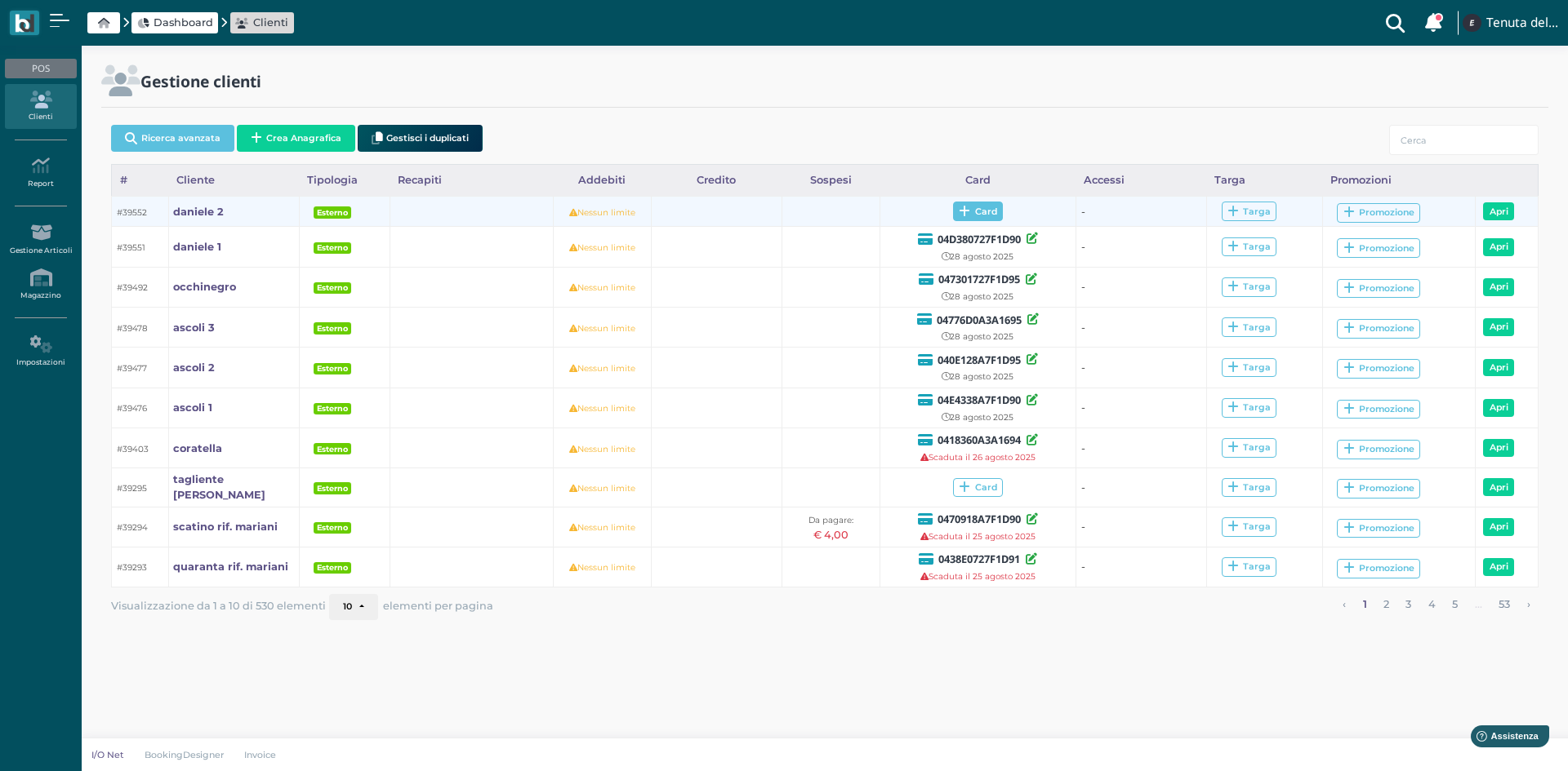
click at [989, 215] on span "Card" at bounding box center [978, 211] width 50 height 20
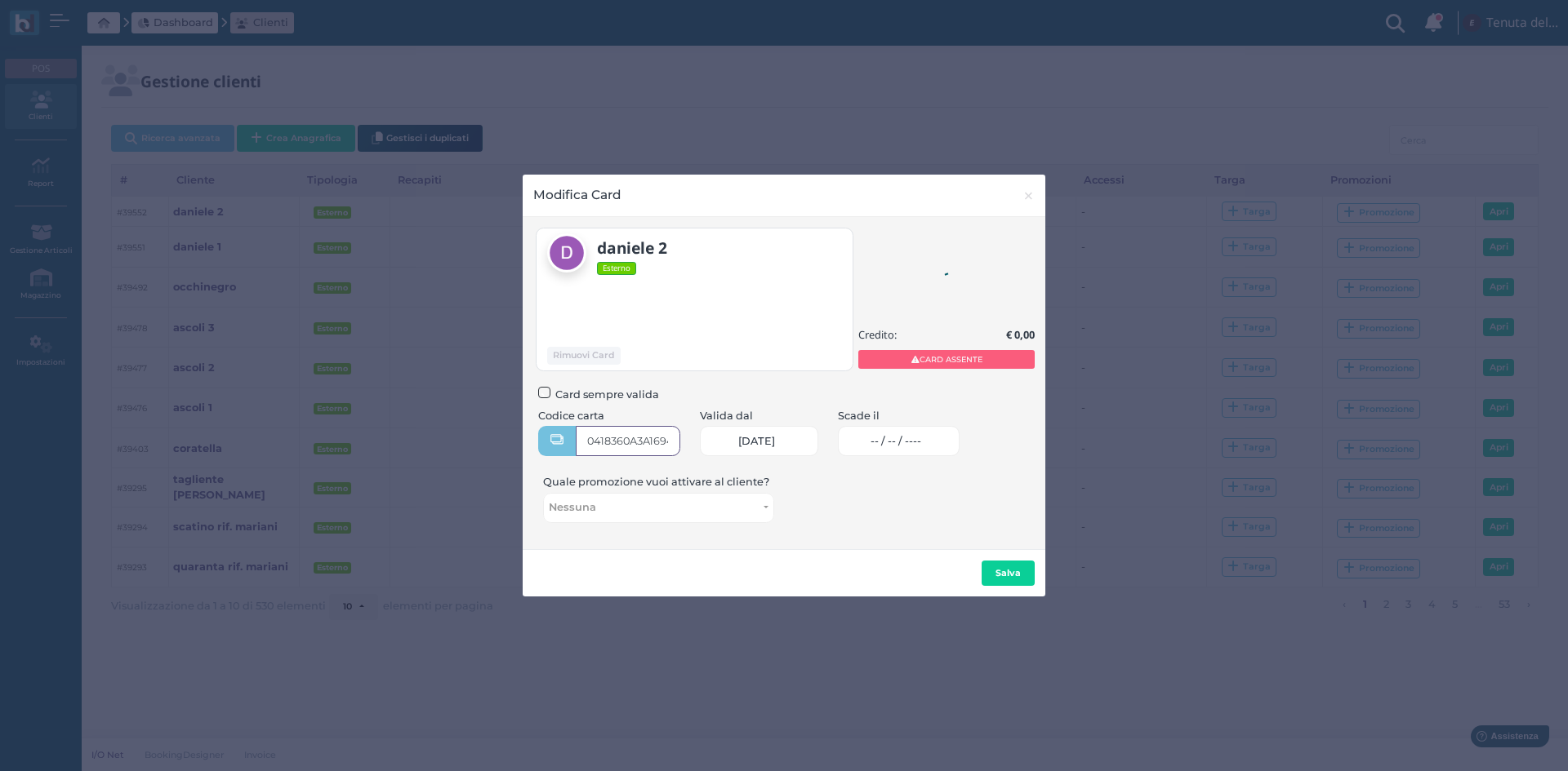
type input "0418360A3A1694"
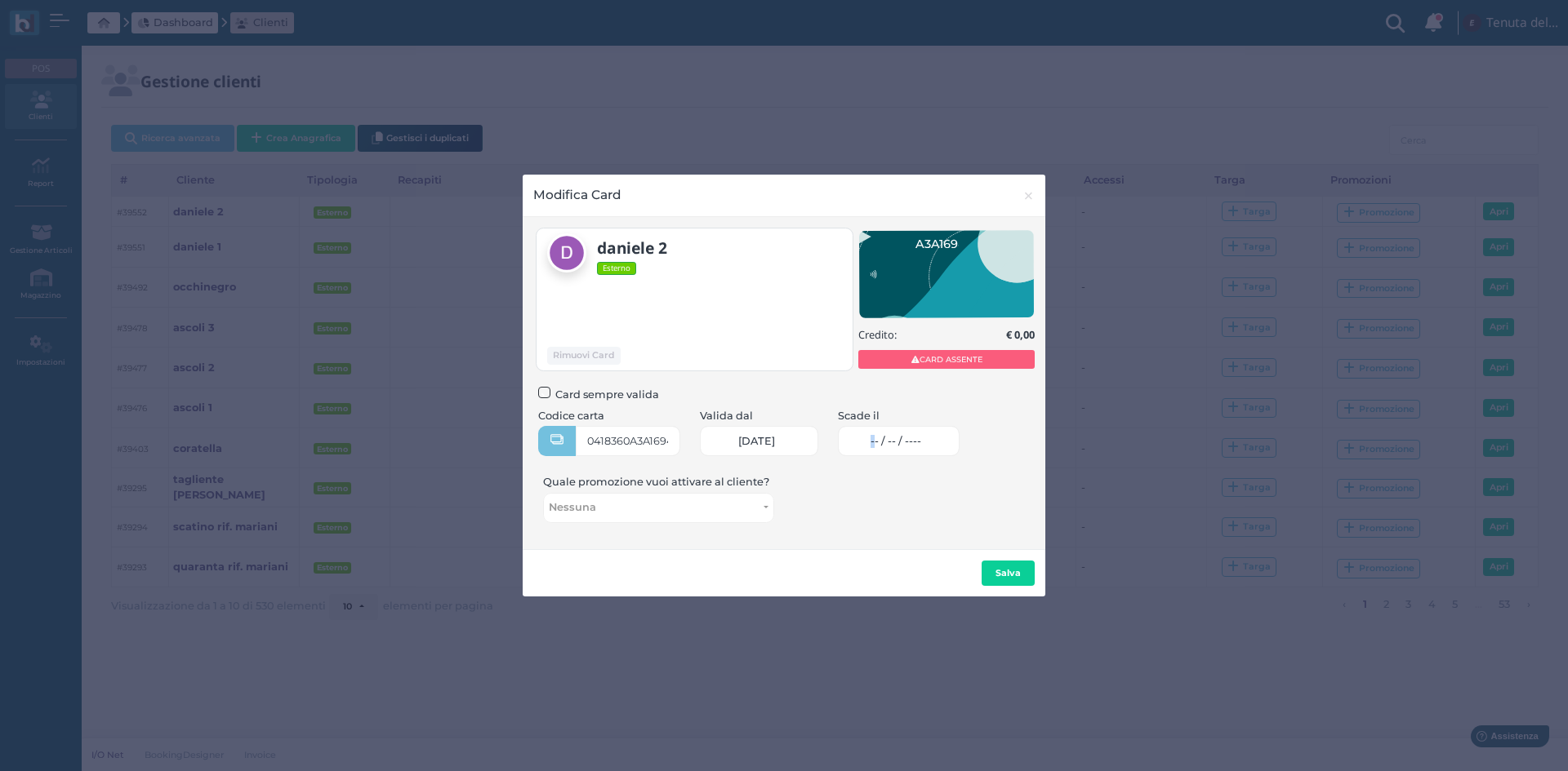
click at [894, 447] on span "-- / -- / ----" at bounding box center [896, 441] width 51 height 13
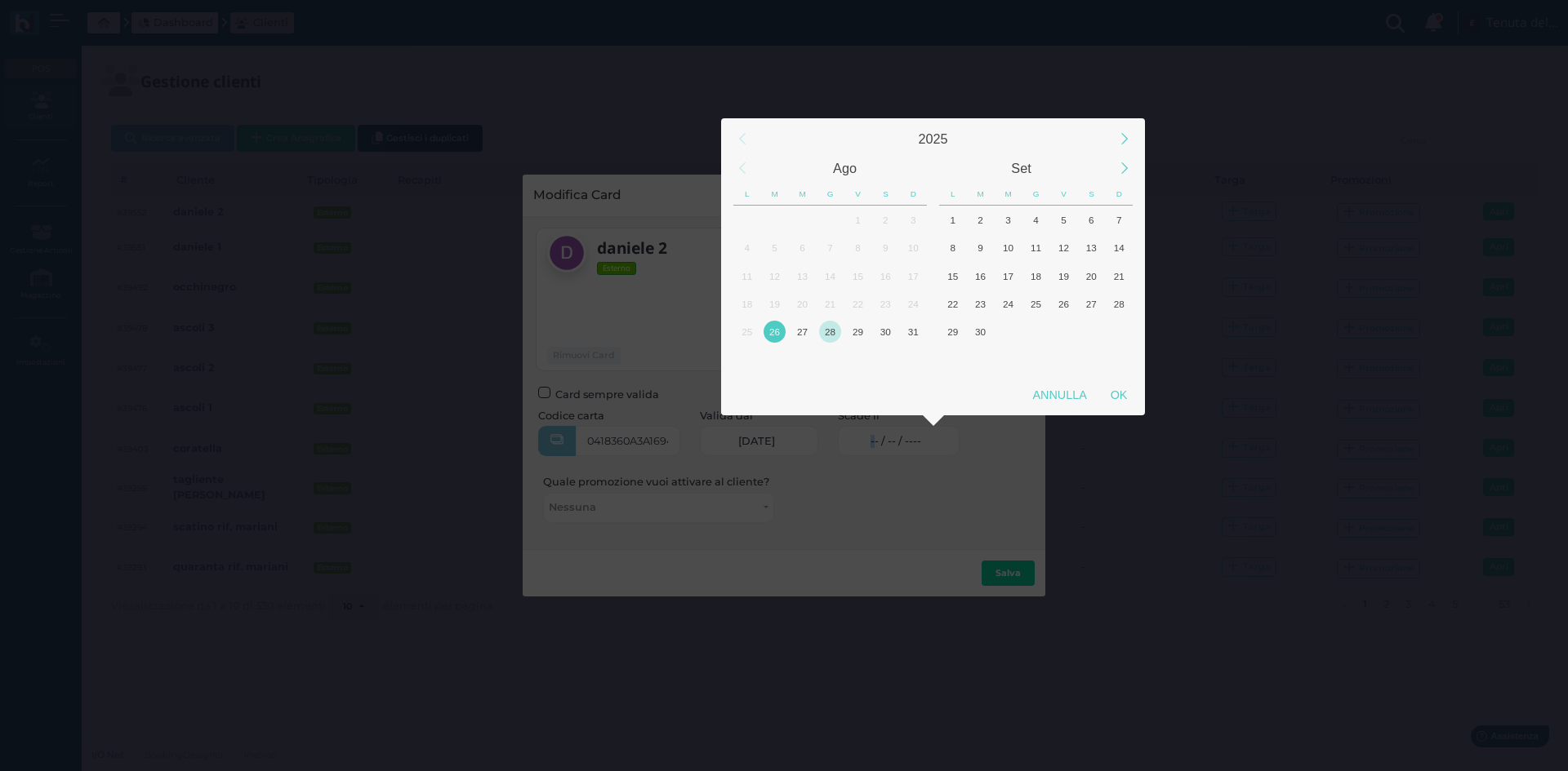
click at [833, 339] on div "28" at bounding box center [830, 332] width 22 height 22
click at [1112, 399] on div "OK" at bounding box center [1119, 395] width 41 height 30
type input "[DATE]"
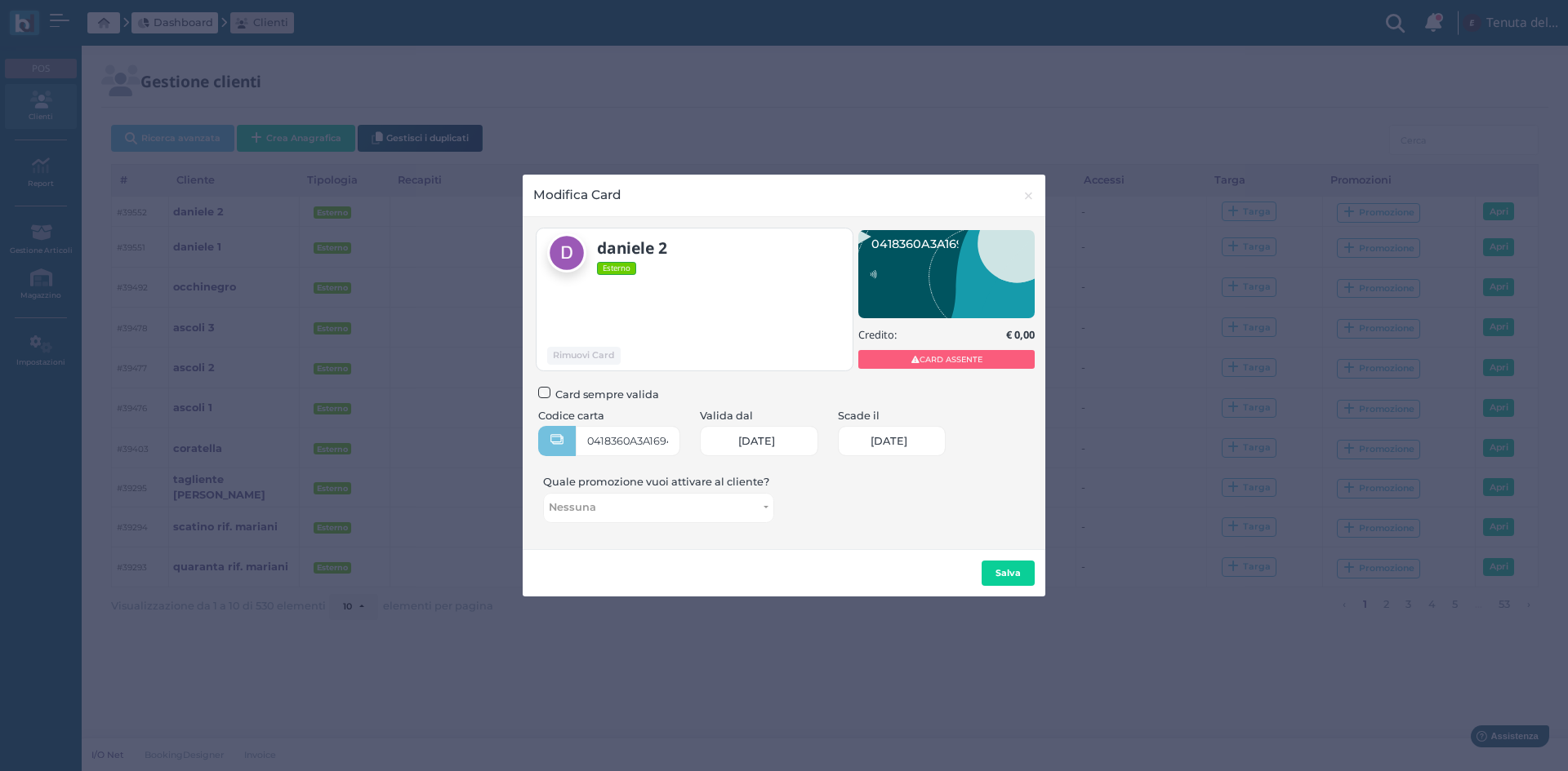
scroll to position [0, 71]
click at [1010, 571] on b "Salva" at bounding box center [1008, 572] width 25 height 11
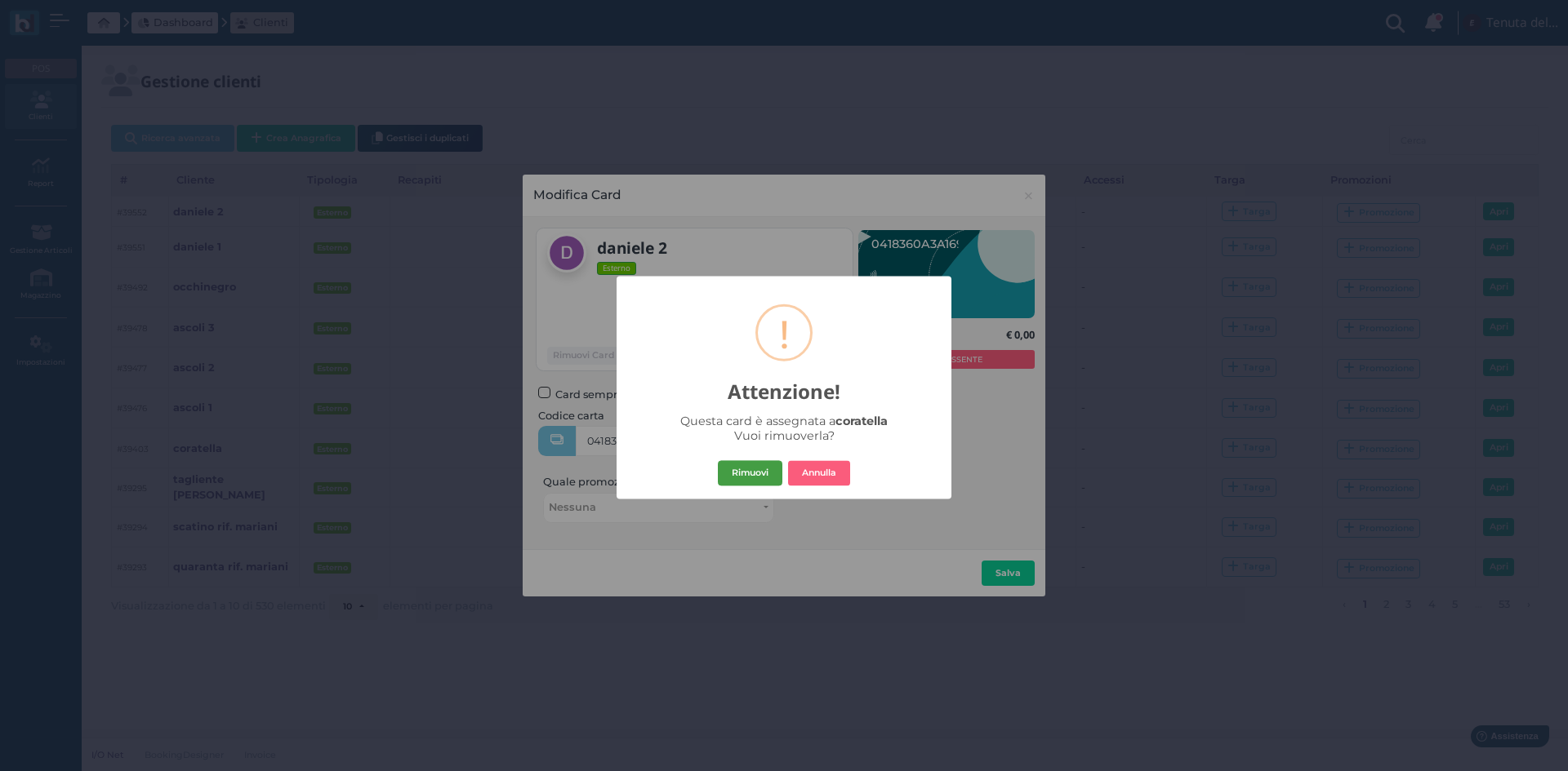
click at [757, 475] on button "Rimuovi" at bounding box center [750, 473] width 65 height 26
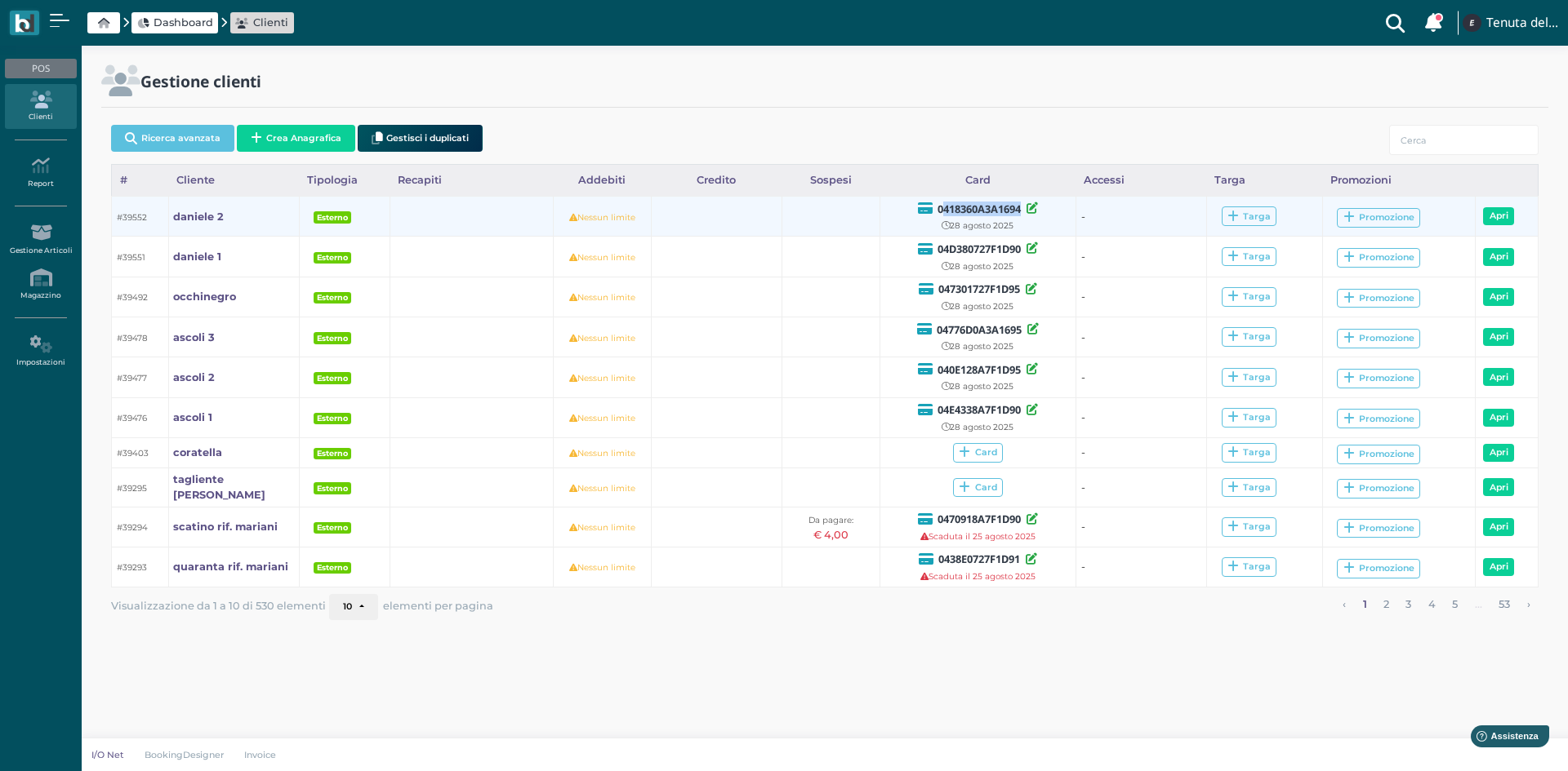
drag, startPoint x: 1021, startPoint y: 204, endPoint x: 941, endPoint y: 206, distance: 80.0
click at [941, 206] on b "0418360A3A1694" at bounding box center [979, 208] width 83 height 14
click at [941, 205] on b "0418360A3A1694" at bounding box center [979, 208] width 83 height 14
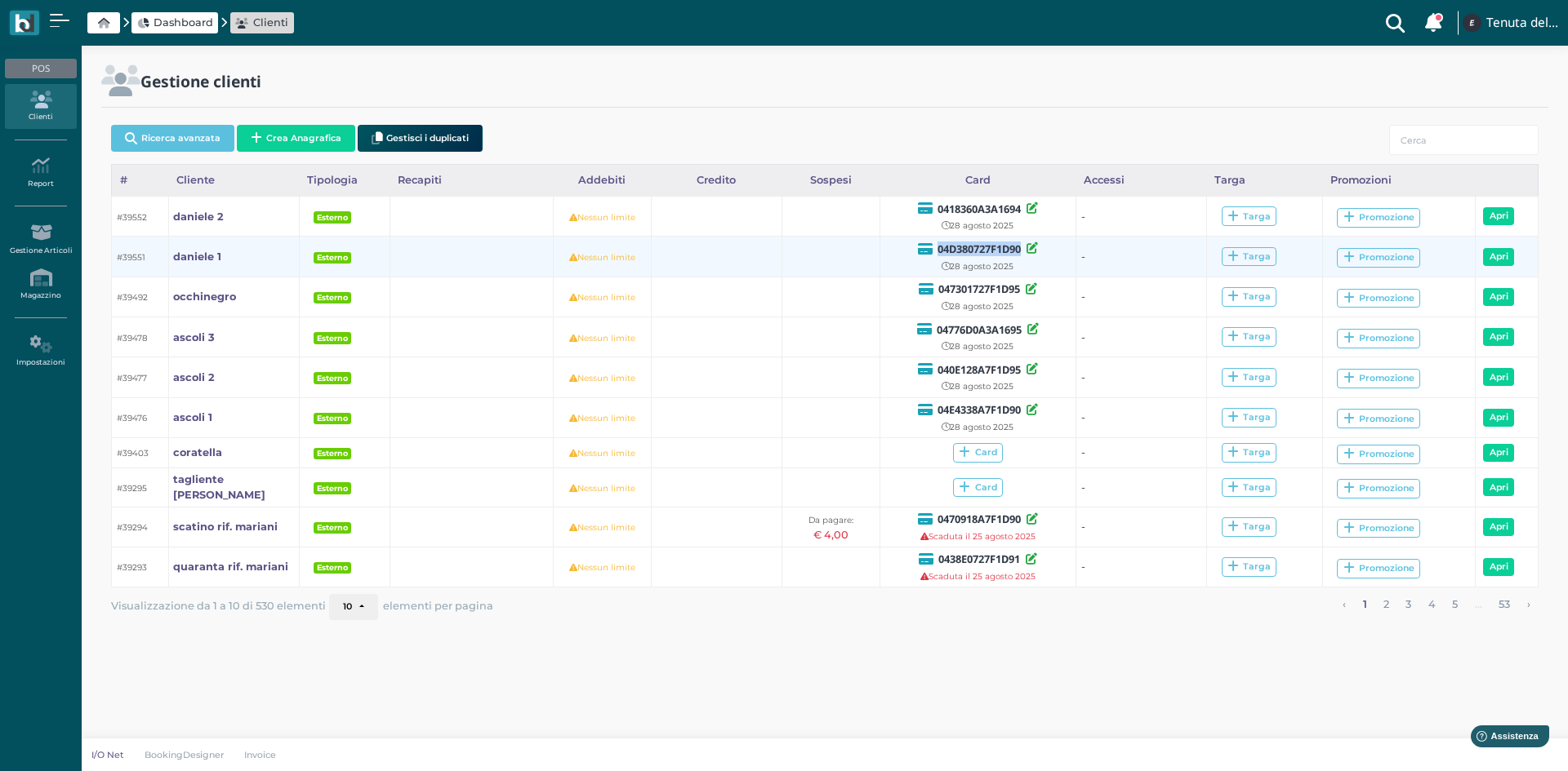
drag, startPoint x: 1022, startPoint y: 245, endPoint x: 936, endPoint y: 243, distance: 86.0
click at [938, 243] on b "04D380727F1D90" at bounding box center [979, 249] width 83 height 14
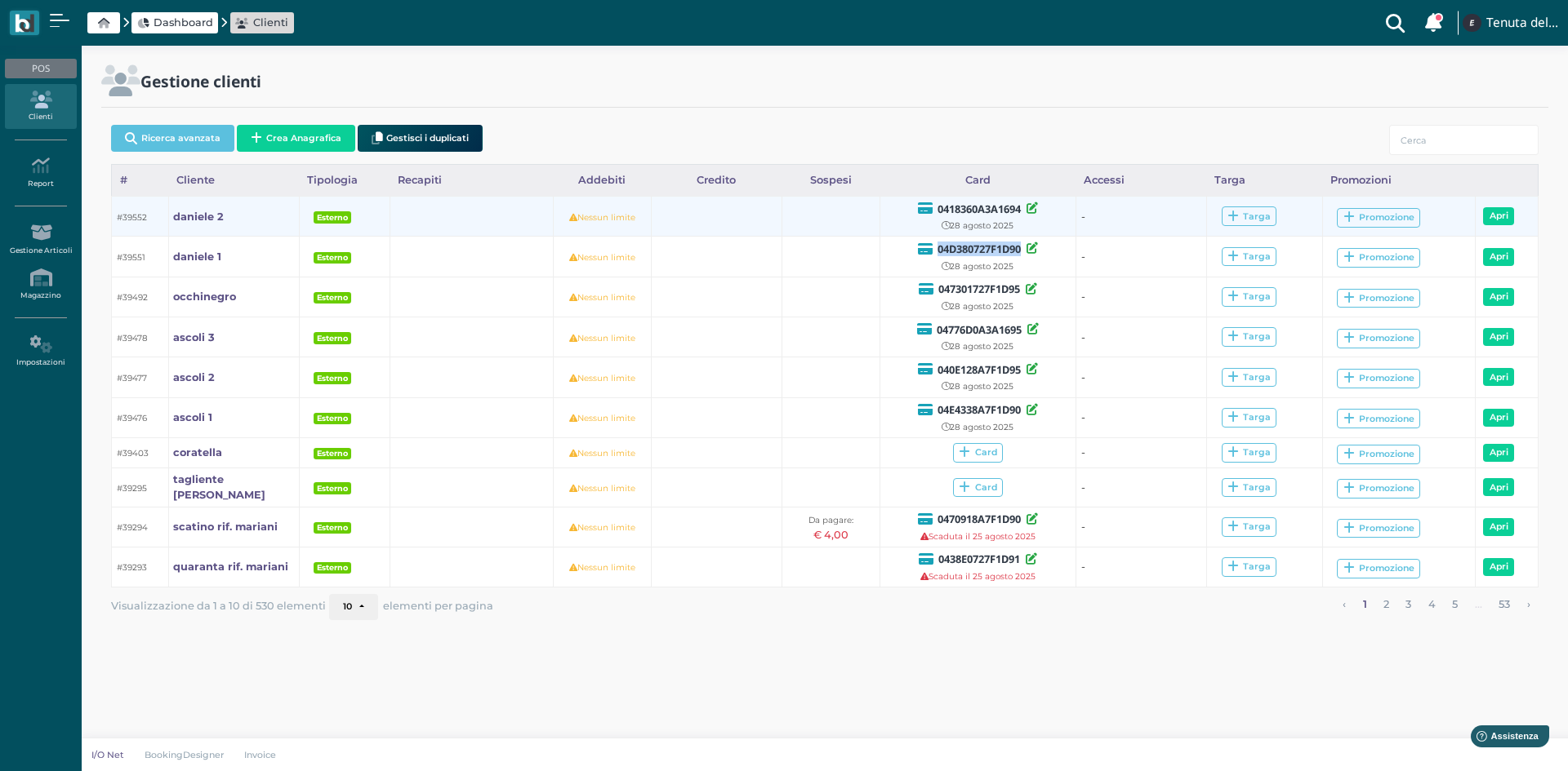
copy b "04D380727F1D90"
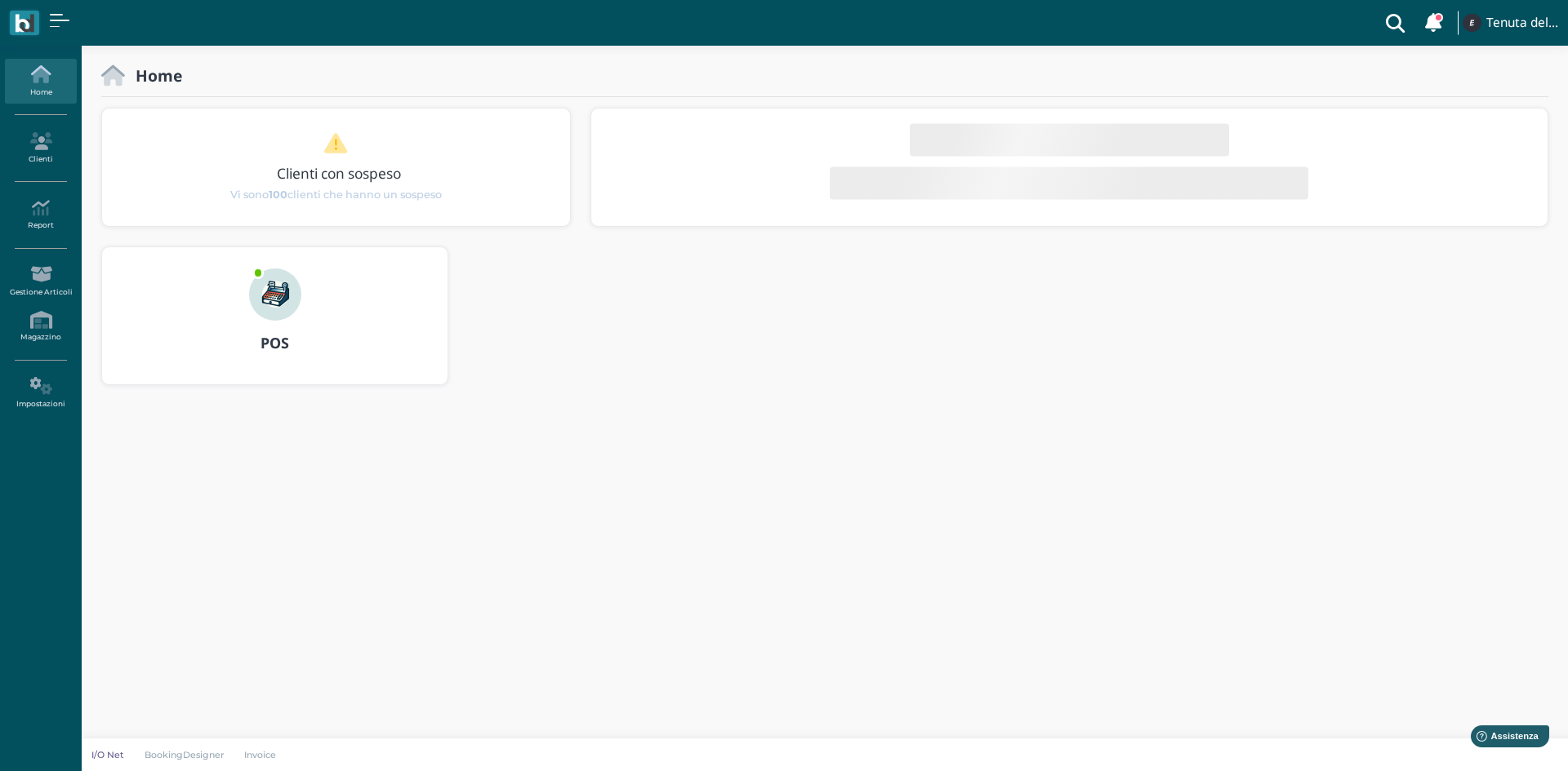
click at [250, 301] on div at bounding box center [275, 284] width 78 height 74
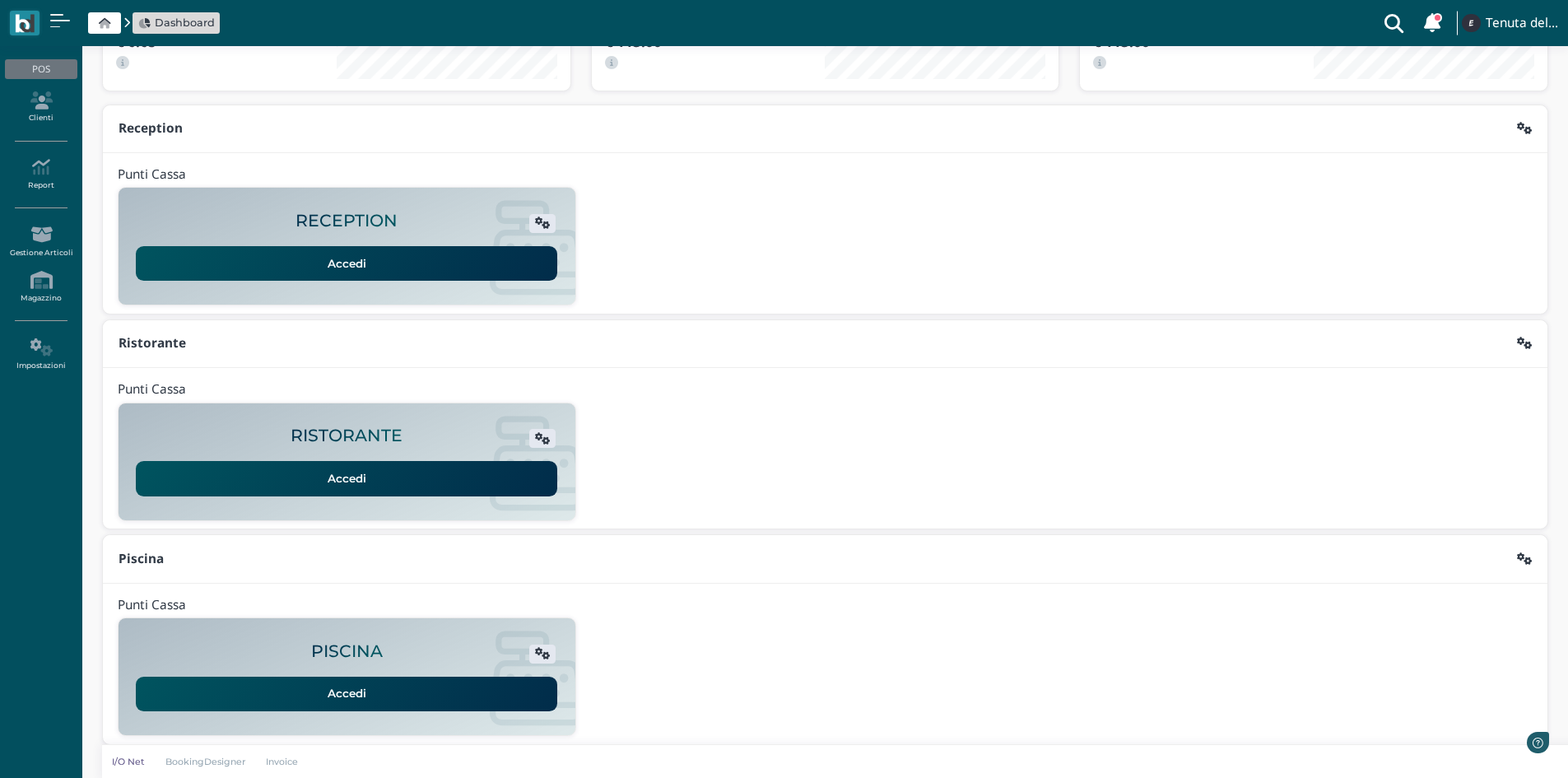
scroll to position [135, 0]
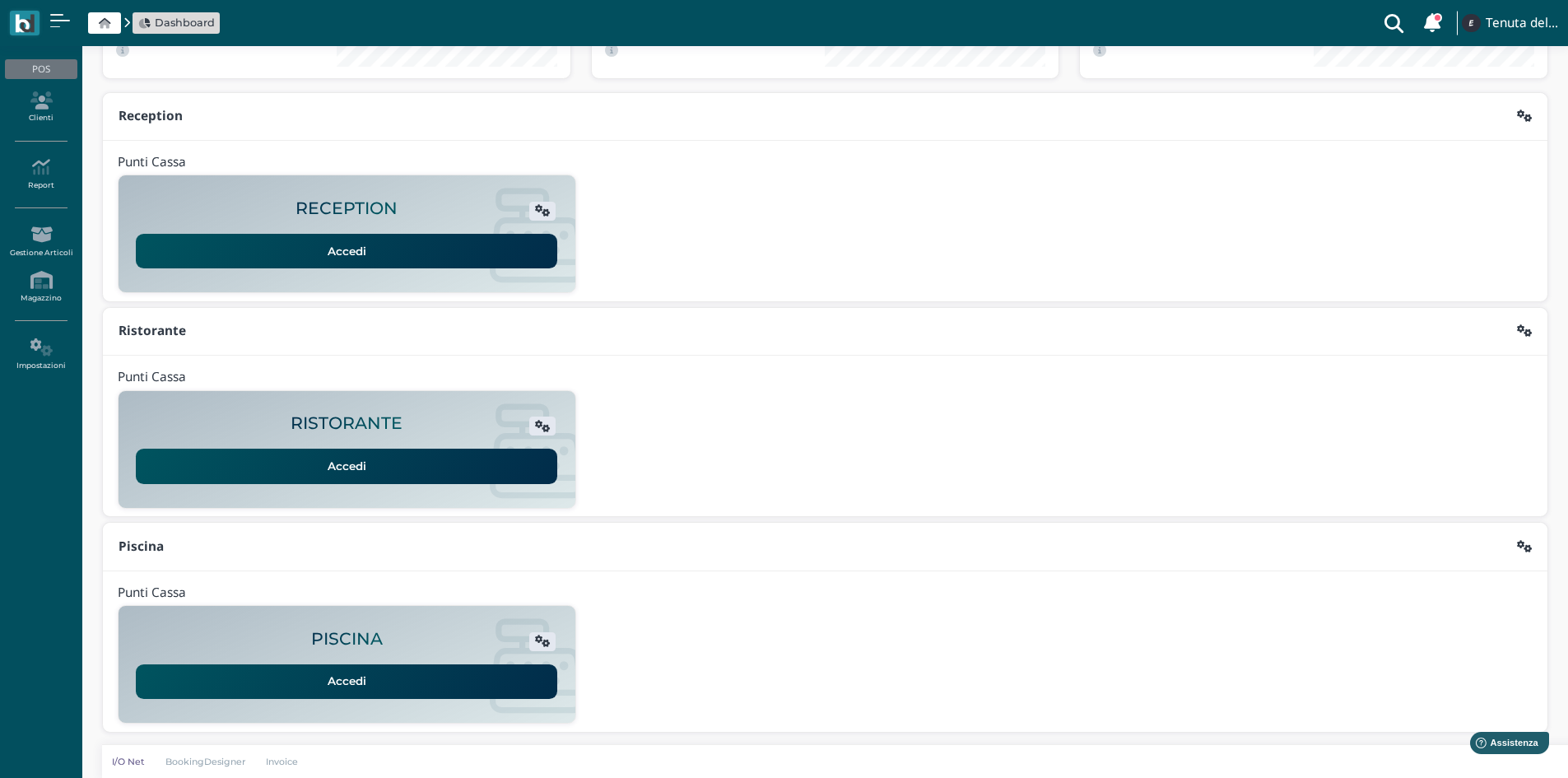
click at [342, 691] on link "Accedi" at bounding box center [347, 682] width 421 height 34
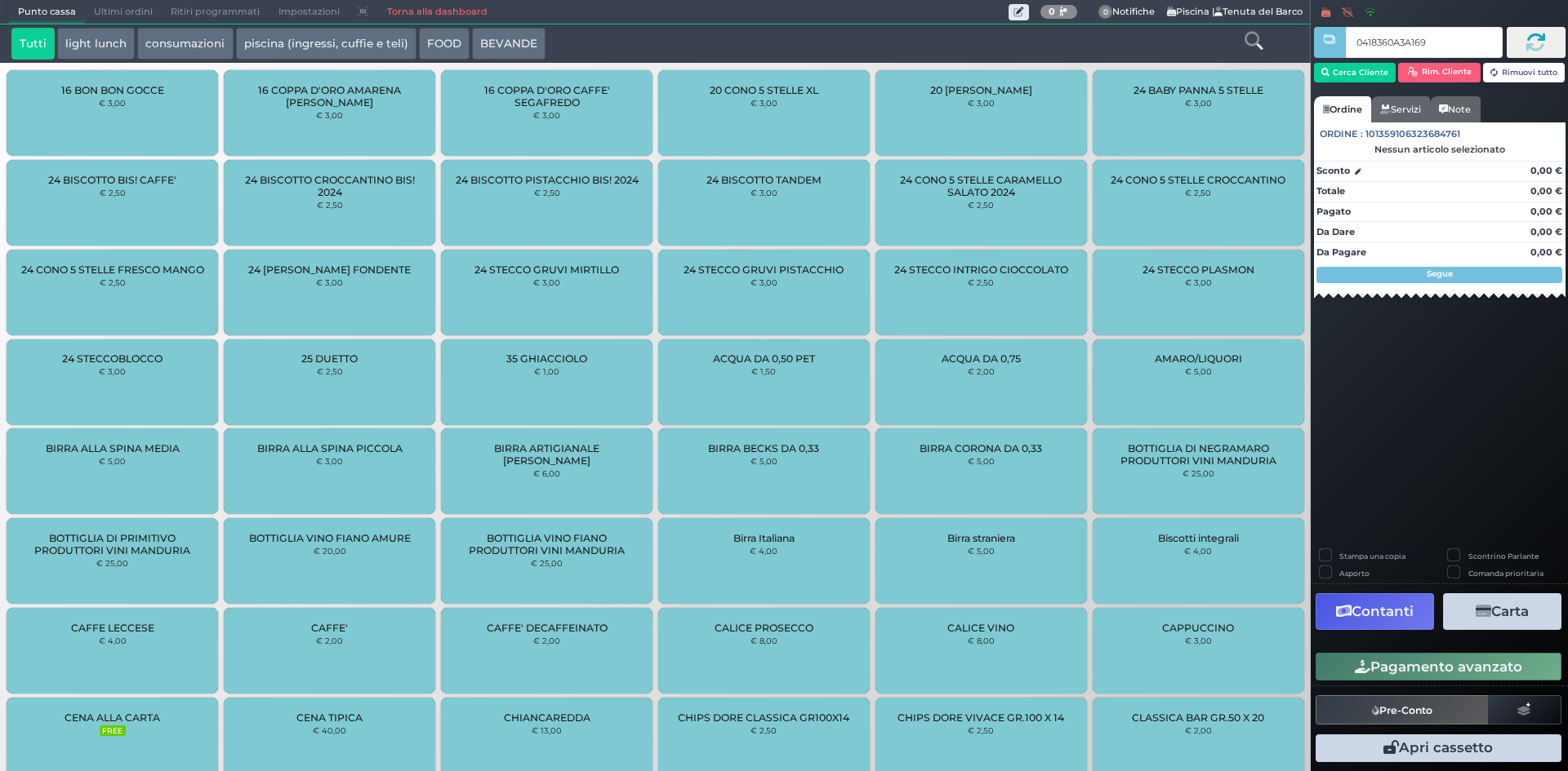
type input "0418360A3A1694"
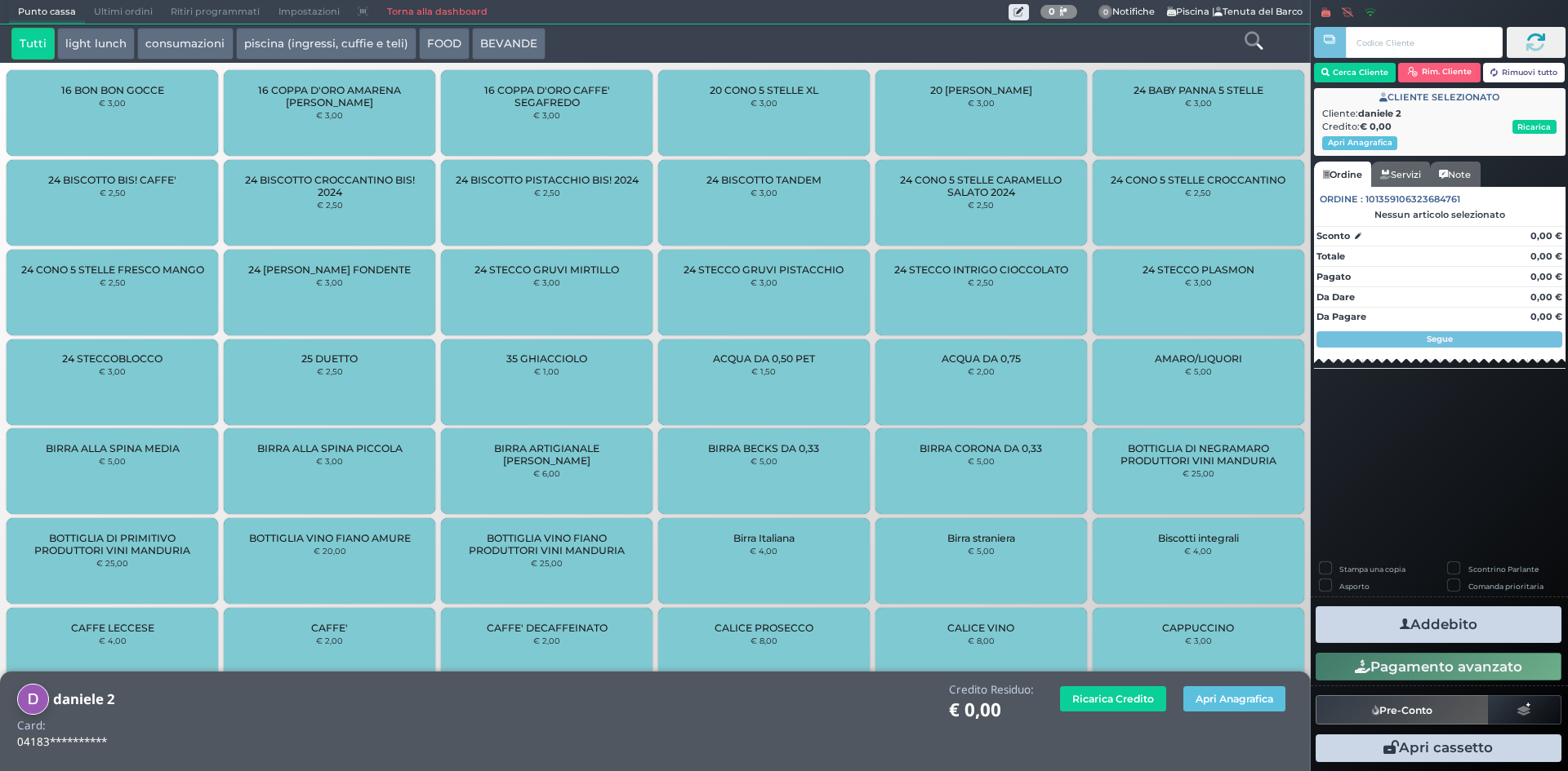
click at [281, 40] on button "piscina (ingressi, cuffie e teli)" at bounding box center [326, 44] width 180 height 32
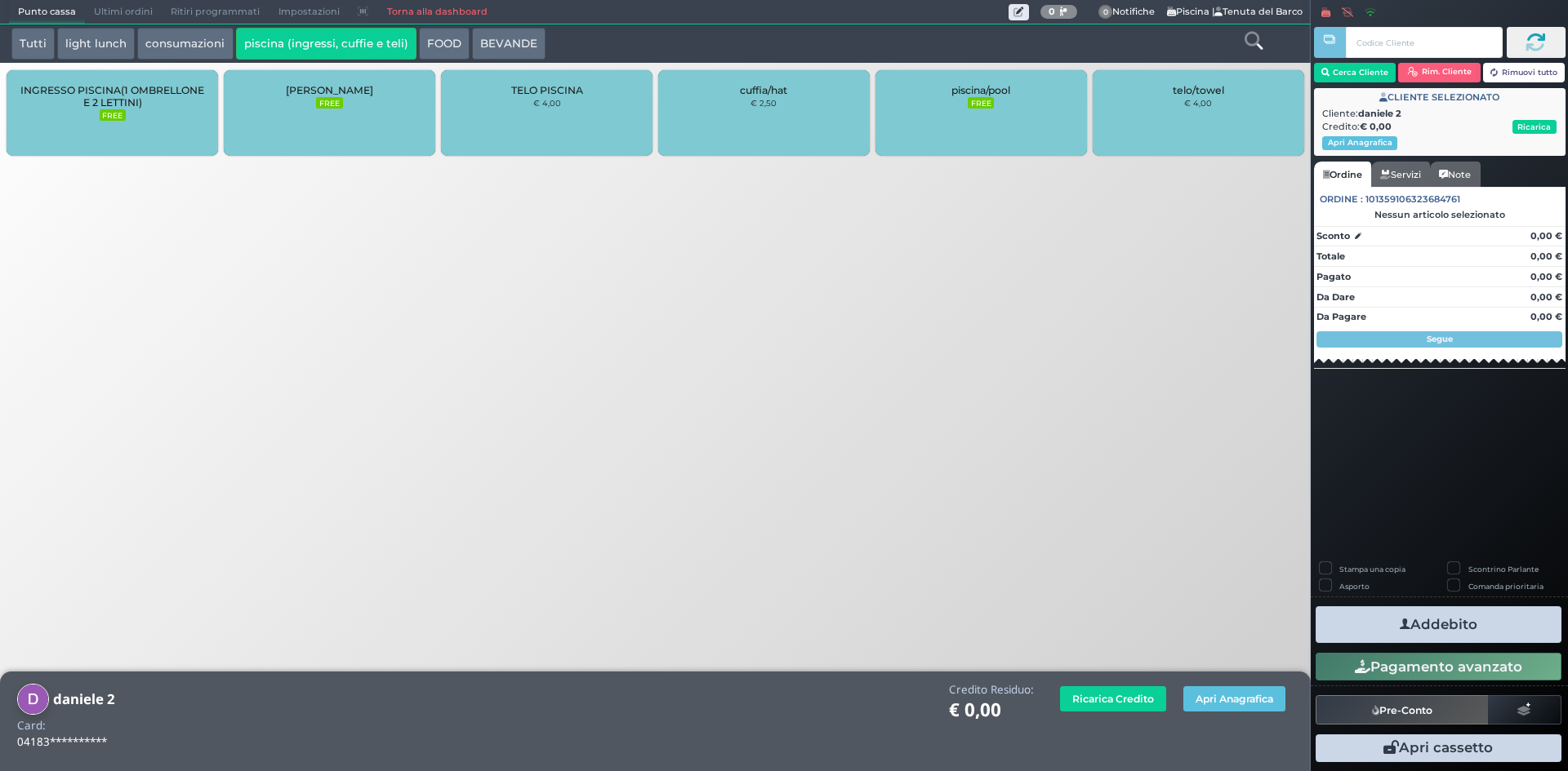
click at [170, 117] on div "INGRESSO PISCINA(1 OMBRELLONE E 2 LETTINI) FREE" at bounding box center [112, 113] width 212 height 86
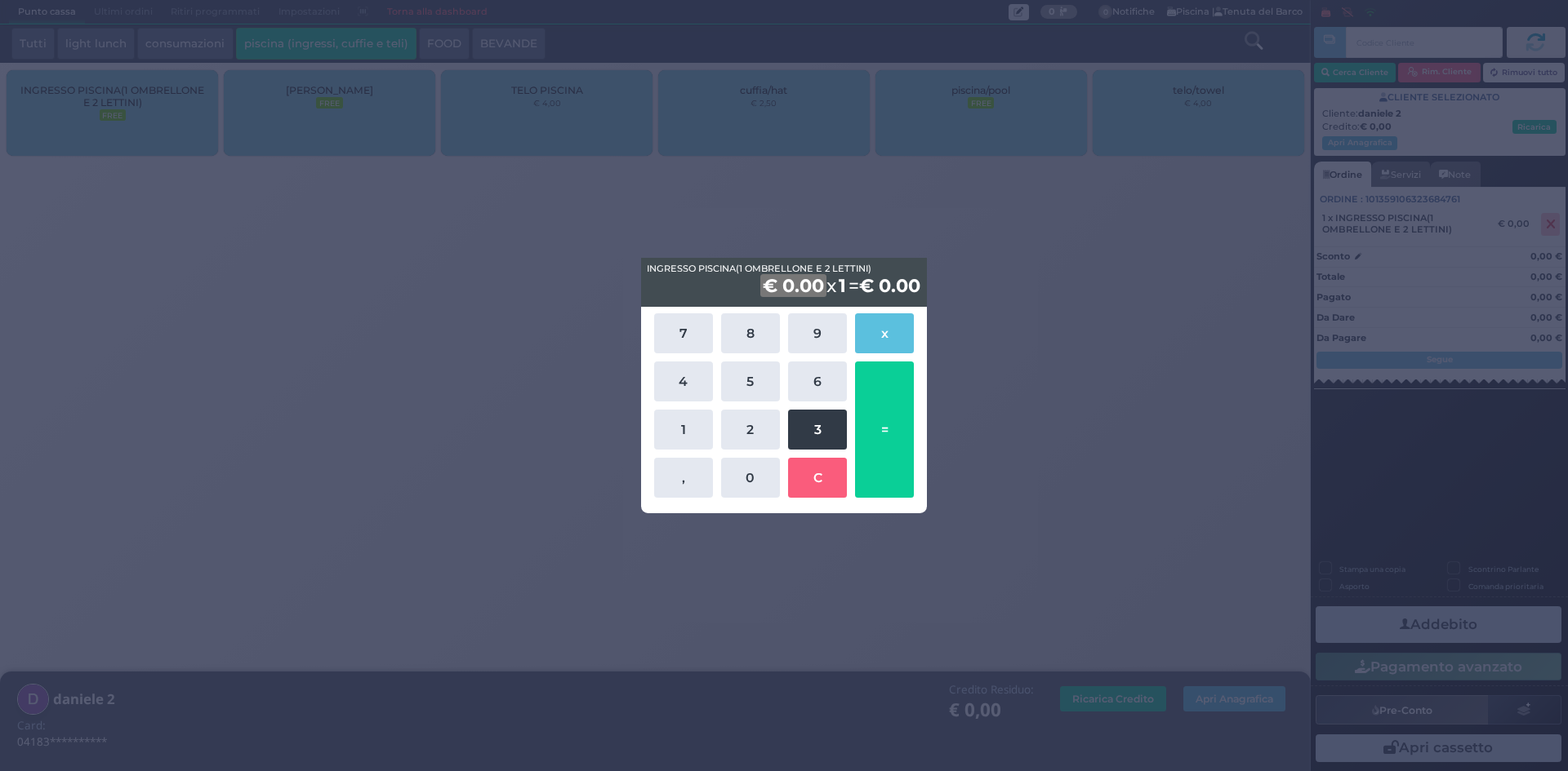
click at [808, 426] on button "3" at bounding box center [817, 430] width 59 height 40
click at [751, 384] on button "5" at bounding box center [750, 381] width 59 height 40
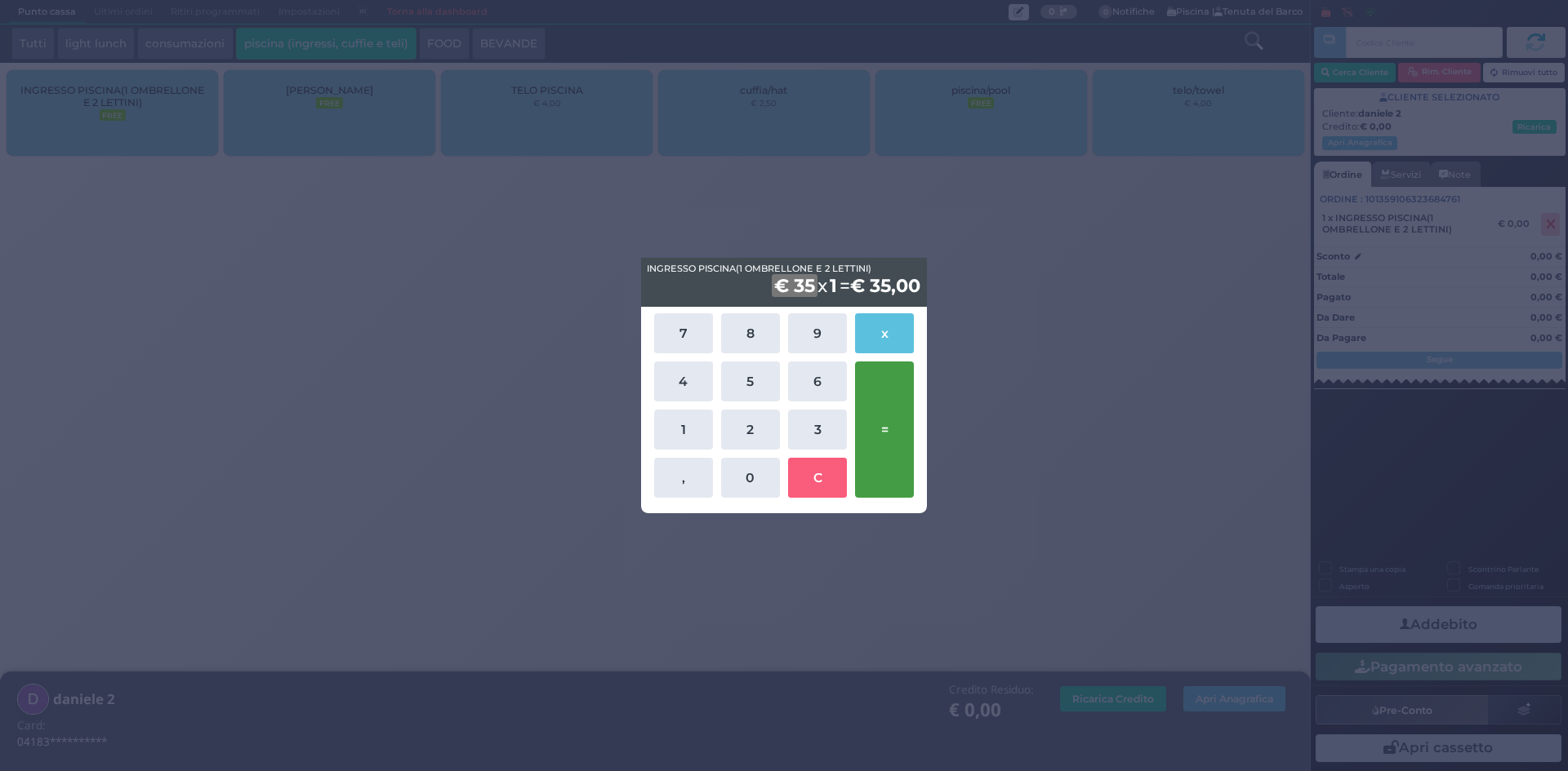
click at [897, 434] on button "=" at bounding box center [883, 430] width 59 height 137
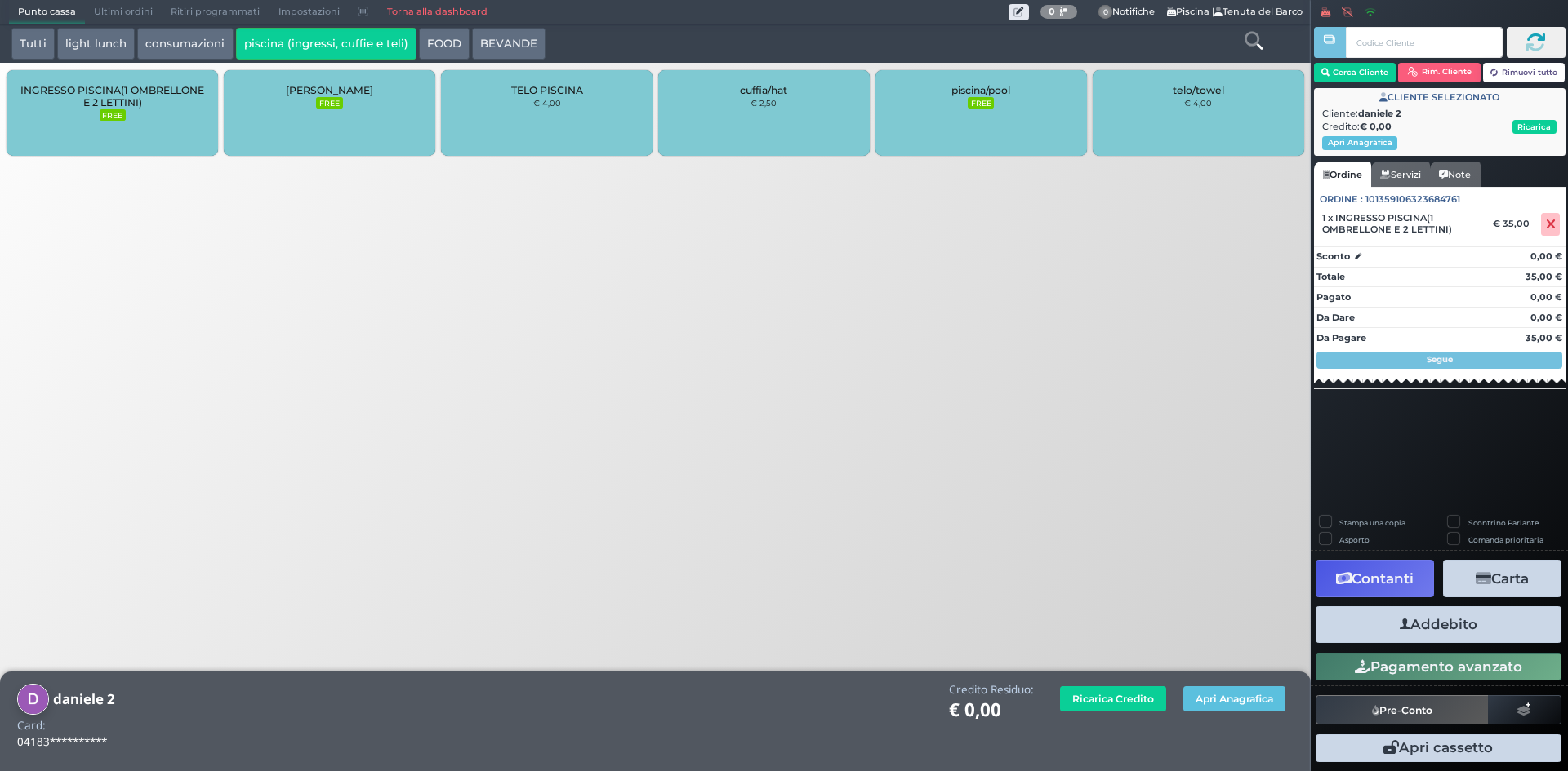
click at [1395, 626] on button "Addebito" at bounding box center [1438, 624] width 245 height 37
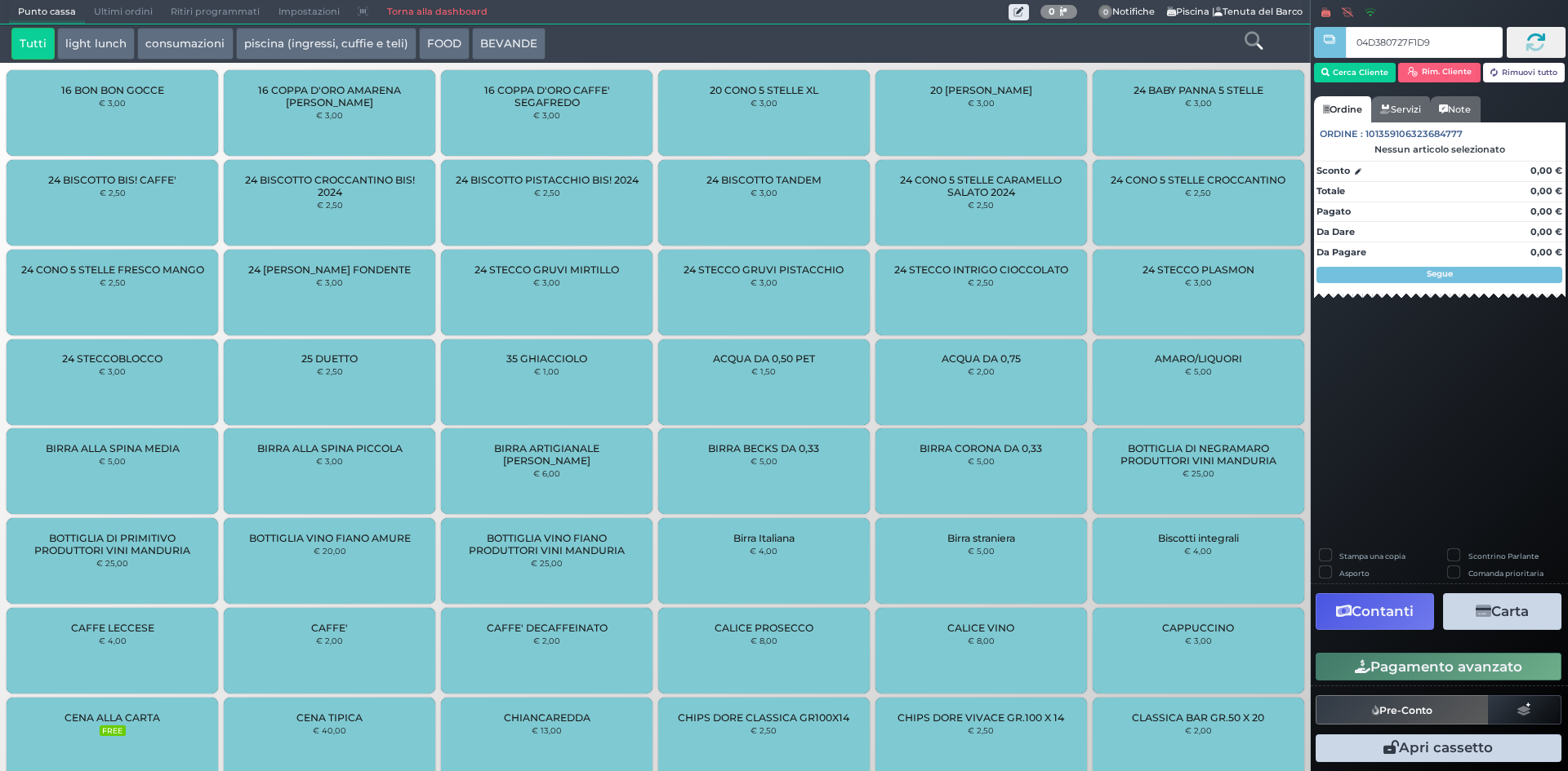
type input "04D380727F1D90"
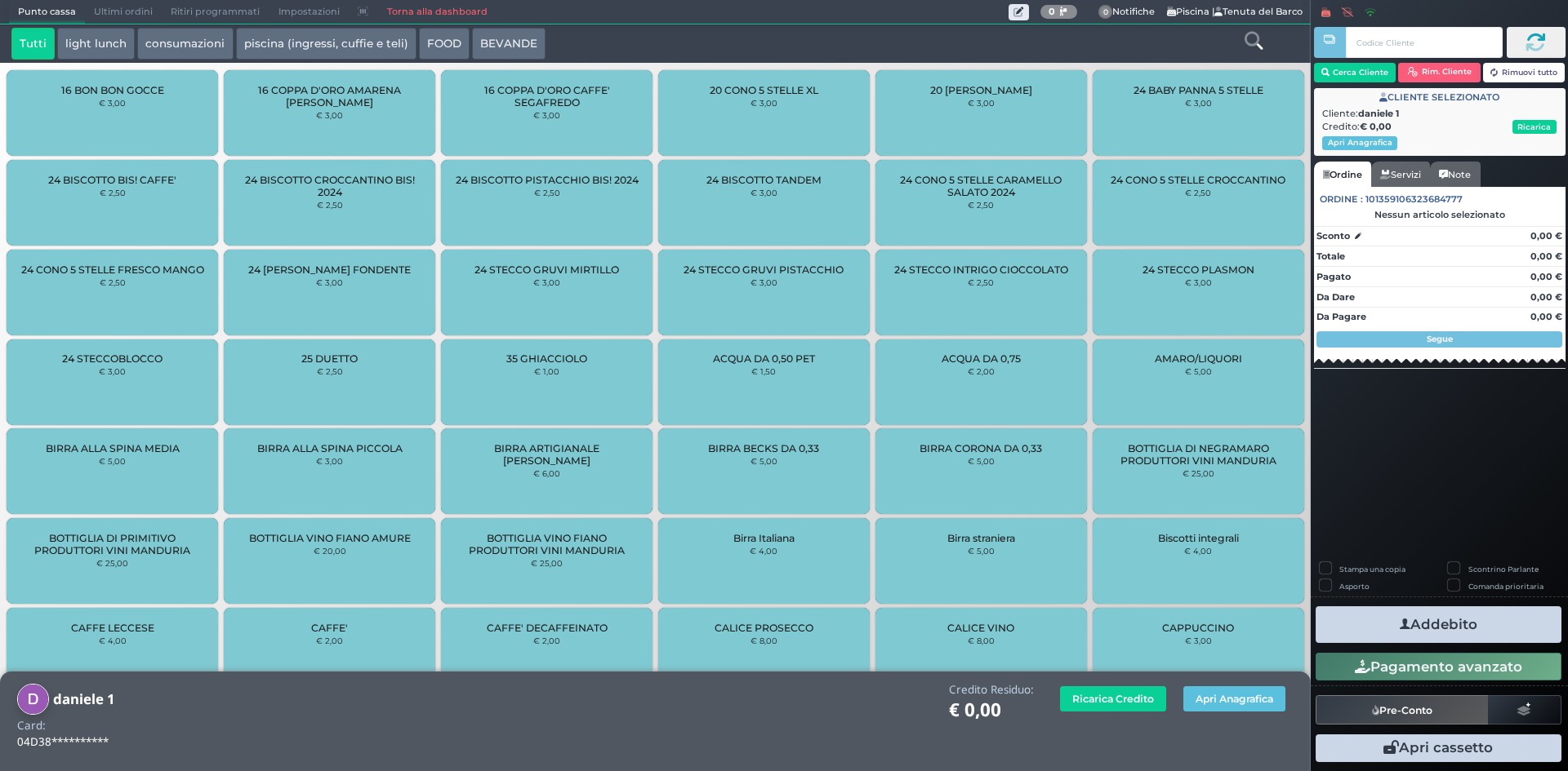
drag, startPoint x: 121, startPoint y: 43, endPoint x: 307, endPoint y: 35, distance: 186.2
click at [307, 35] on div "Tutti light lunch consumazioni piscina (ingressi, cuffie e teli) FOOD BEVANDE" at bounding box center [601, 44] width 1196 height 32
click at [307, 35] on button "piscina (ingressi, cuffie e teli)" at bounding box center [326, 44] width 180 height 32
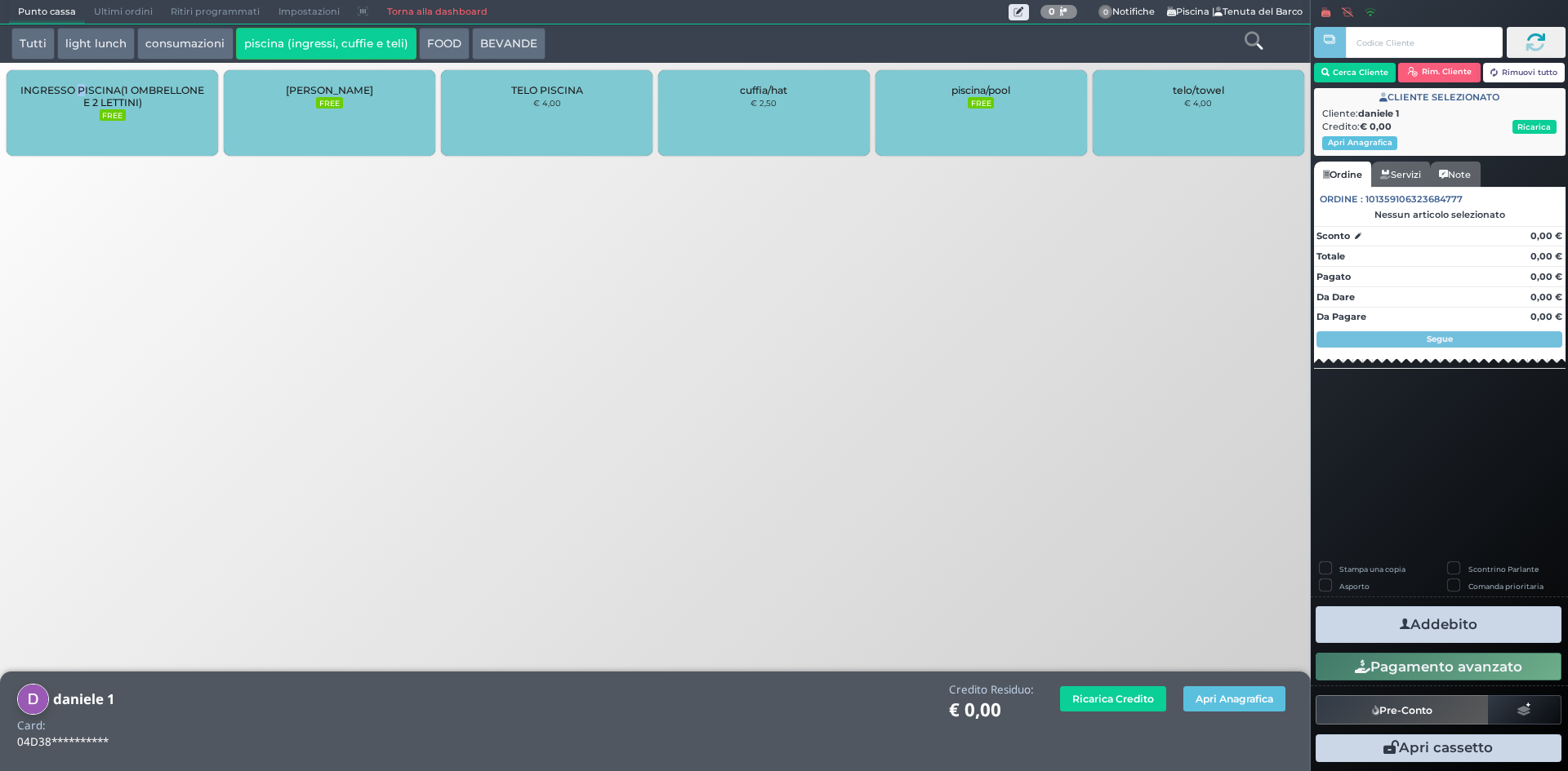
click at [81, 89] on span "INGRESSO PISCINA(1 OMBRELLONE E 2 LETTINI)" at bounding box center [112, 96] width 183 height 25
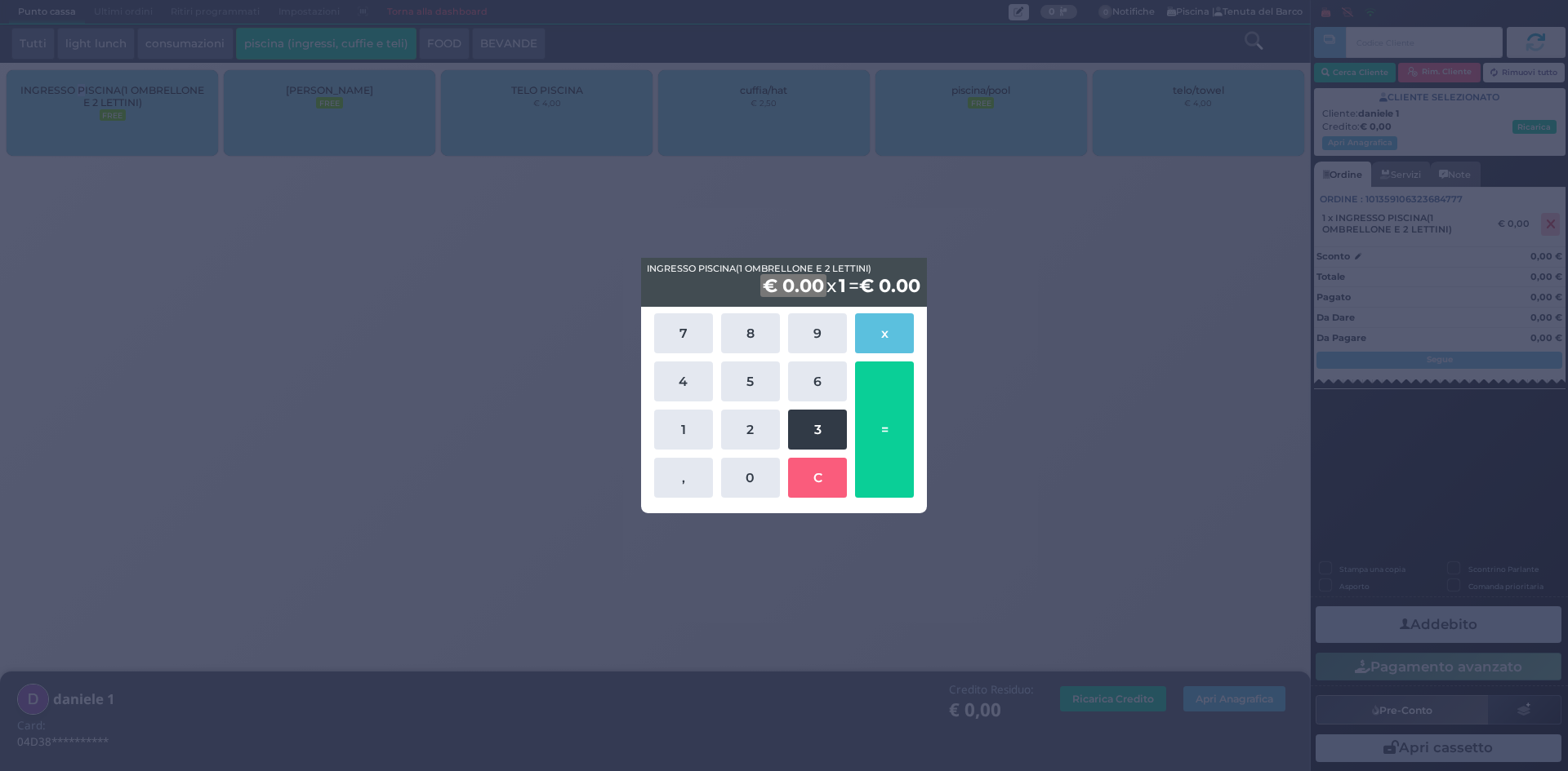
drag, startPoint x: 806, startPoint y: 417, endPoint x: 793, endPoint y: 410, distance: 14.8
click at [807, 417] on button "3" at bounding box center [817, 430] width 59 height 40
click at [771, 386] on button "5" at bounding box center [750, 381] width 59 height 40
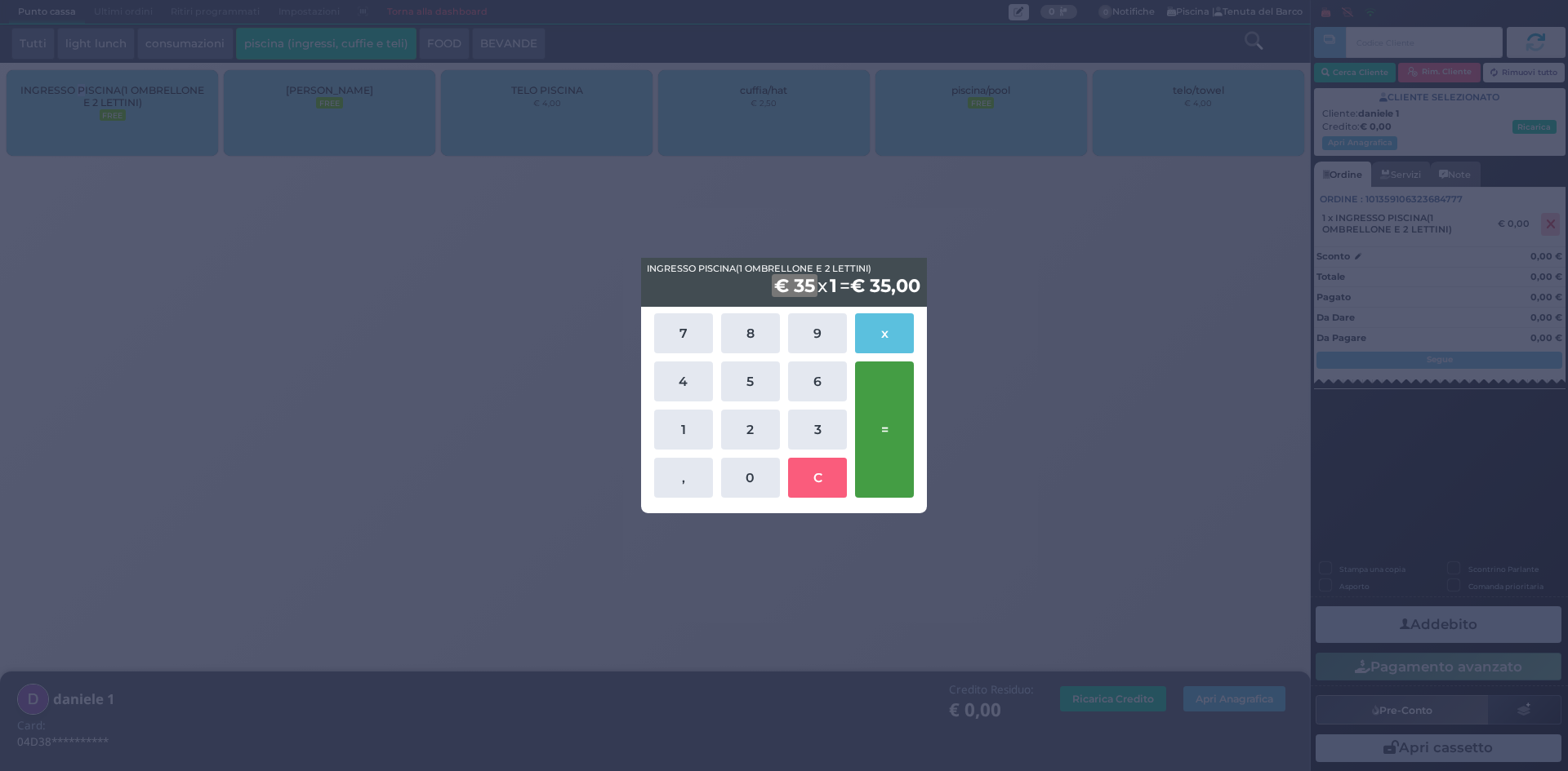
drag, startPoint x: 857, startPoint y: 423, endPoint x: 867, endPoint y: 427, distance: 10.8
click at [857, 422] on button "=" at bounding box center [883, 430] width 59 height 137
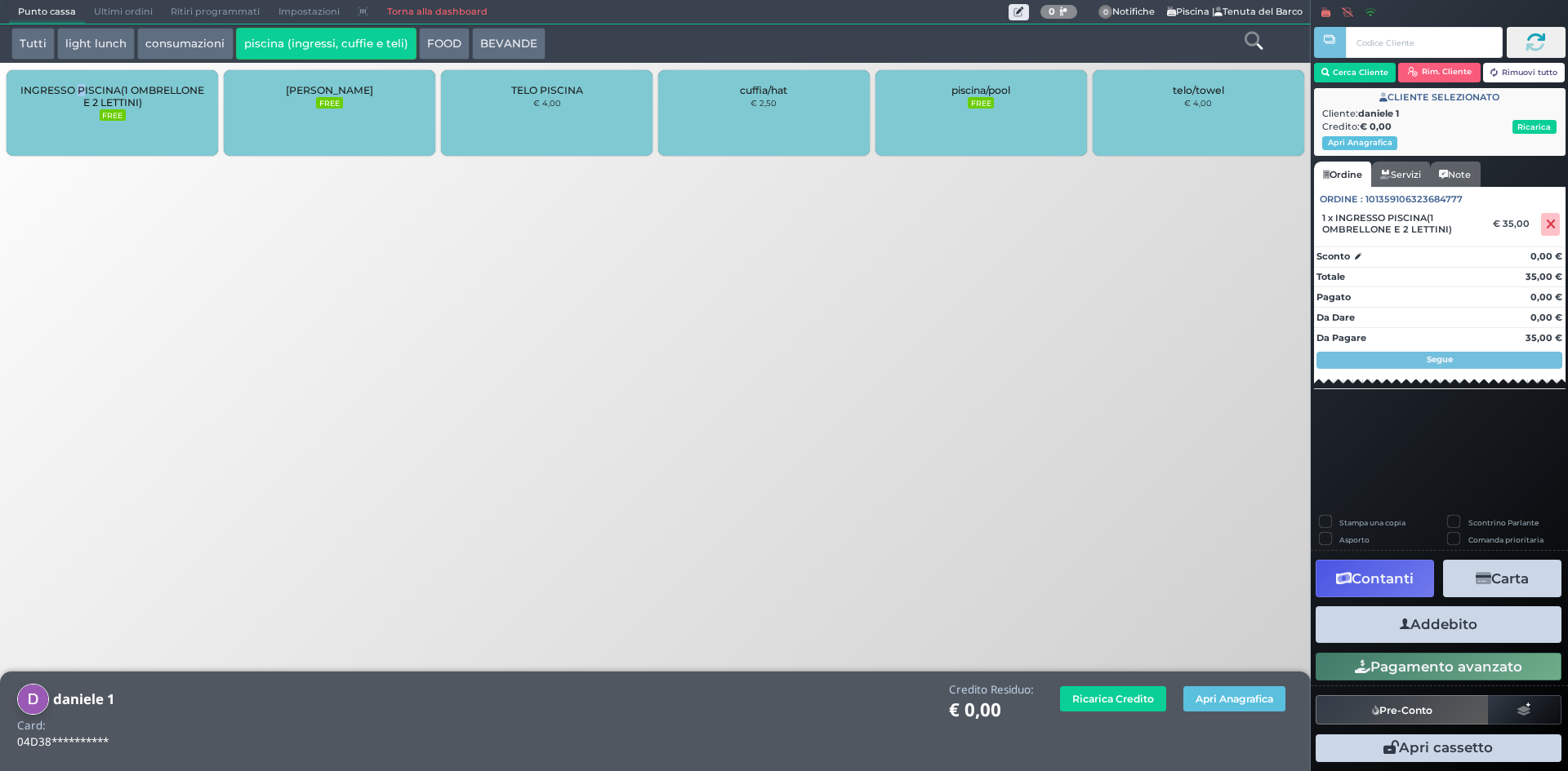
click at [1420, 622] on button "Addebito" at bounding box center [1438, 624] width 245 height 37
